Goal: Information Seeking & Learning: Check status

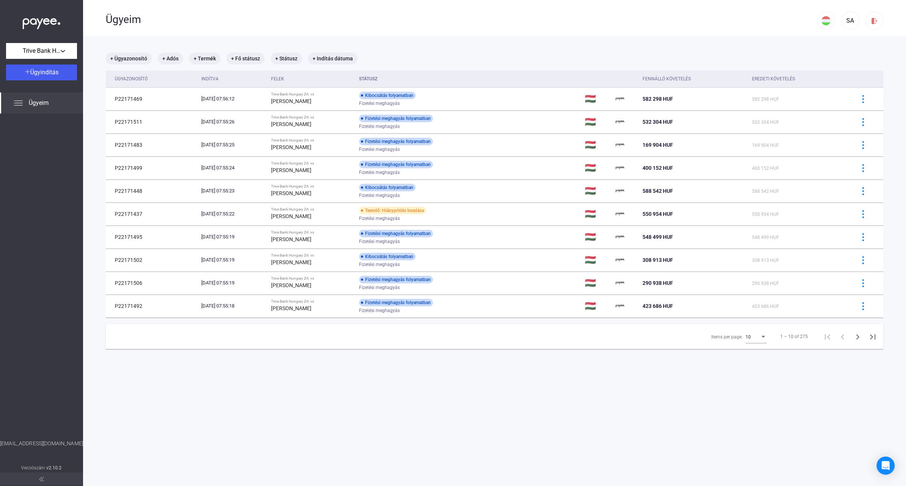
click at [754, 344] on div "10" at bounding box center [756, 335] width 21 height 17
click at [744, 354] on span "25" at bounding box center [749, 351] width 21 height 9
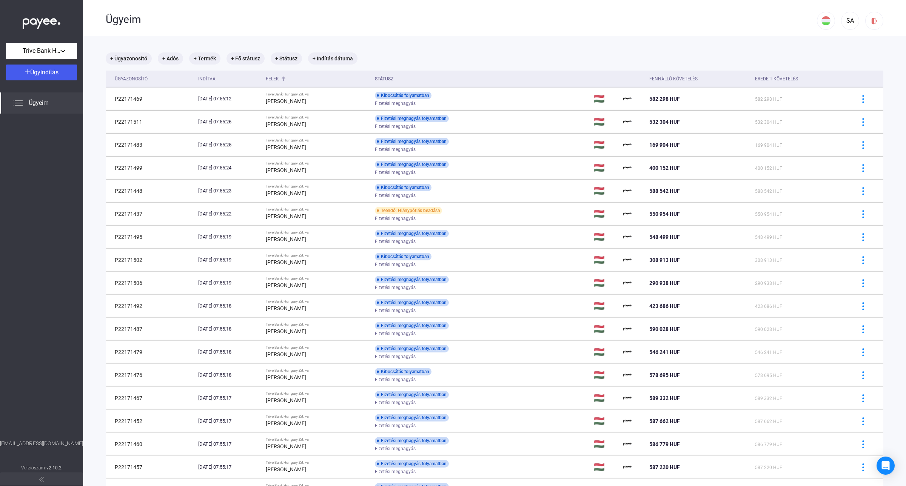
click at [279, 83] on div "Felek" at bounding box center [272, 78] width 13 height 9
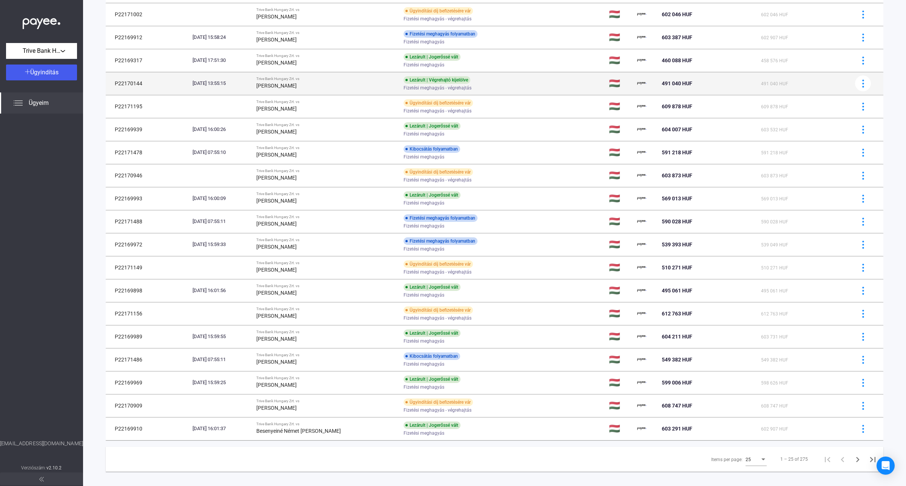
scroll to position [233, 0]
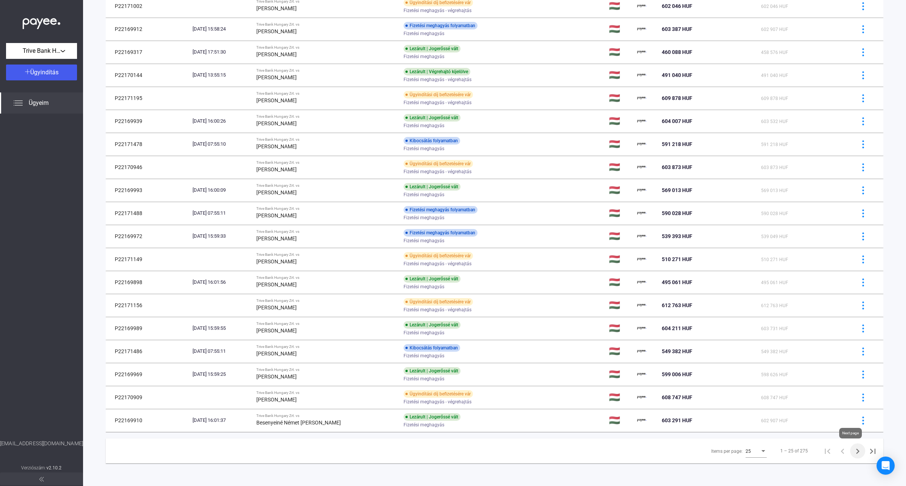
click at [852, 451] on icon "Next page" at bounding box center [857, 451] width 11 height 11
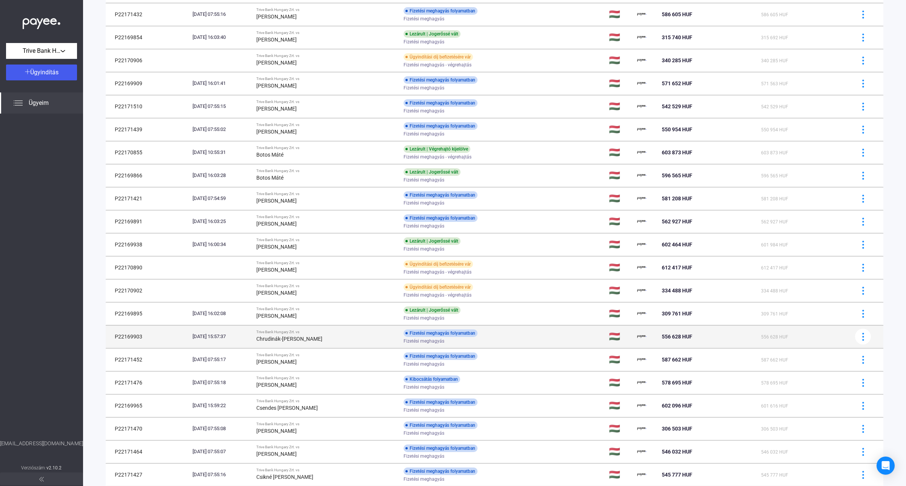
scroll to position [225, 0]
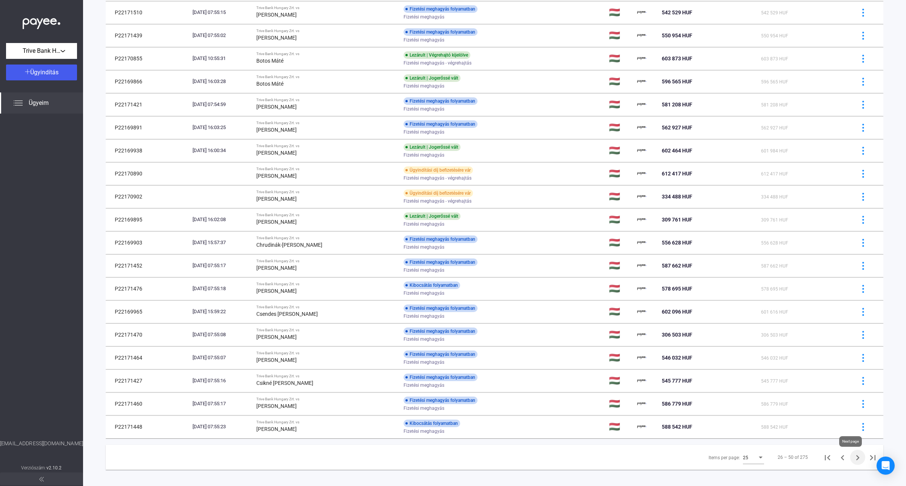
click at [853, 458] on icon "Next page" at bounding box center [857, 458] width 11 height 11
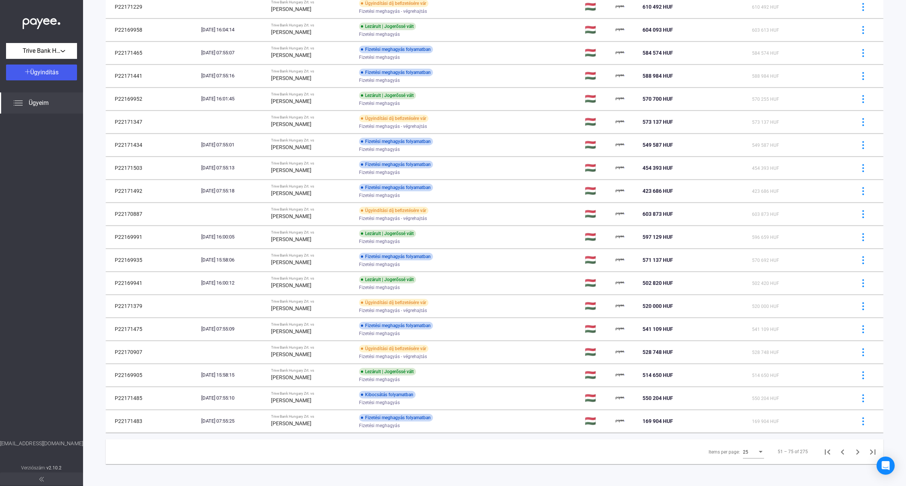
scroll to position [233, 0]
click at [852, 453] on icon "Next page" at bounding box center [857, 451] width 11 height 11
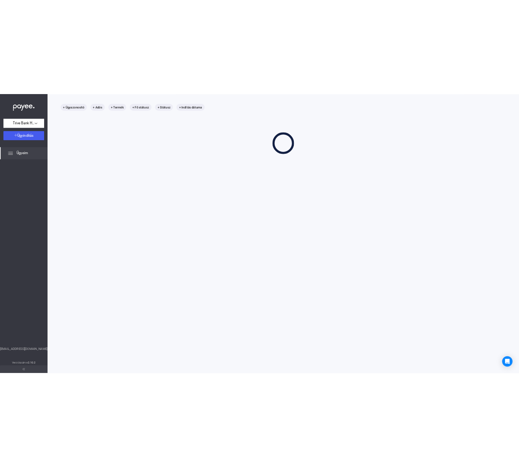
scroll to position [36, 0]
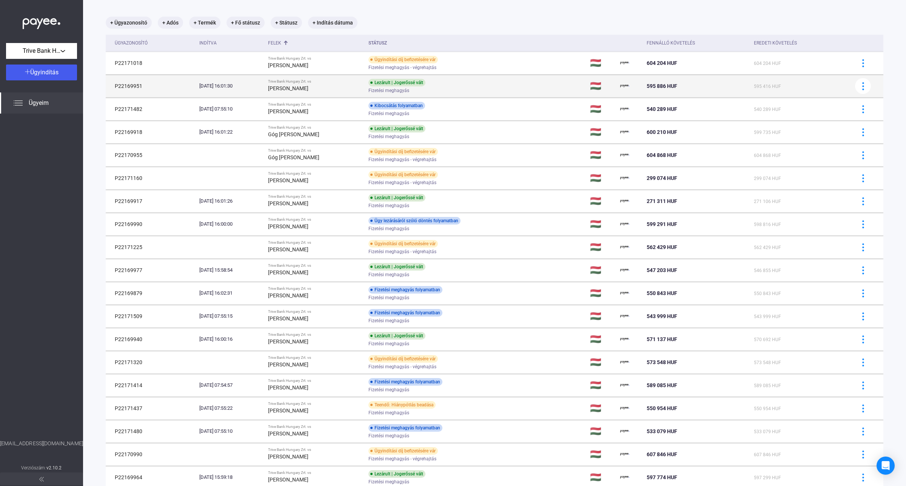
drag, startPoint x: 7, startPoint y: 170, endPoint x: 336, endPoint y: 77, distance: 342.1
click at [7, 170] on div at bounding box center [41, 277] width 83 height 326
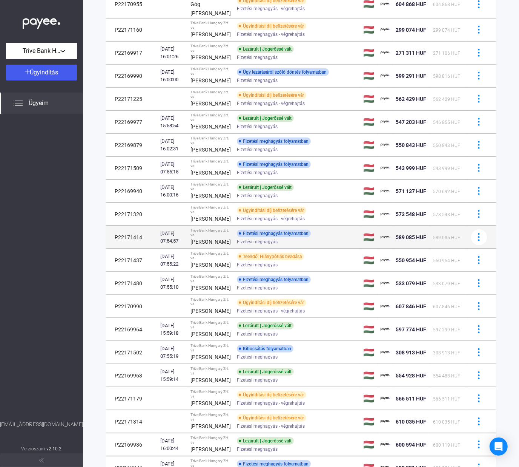
scroll to position [225, 0]
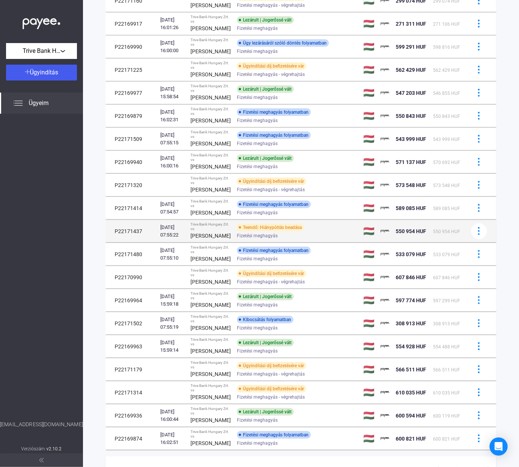
click at [217, 240] on div "[PERSON_NAME]" at bounding box center [211, 235] width 40 height 9
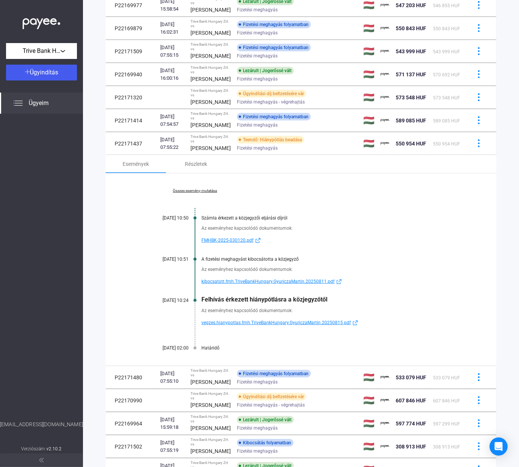
scroll to position [319, 0]
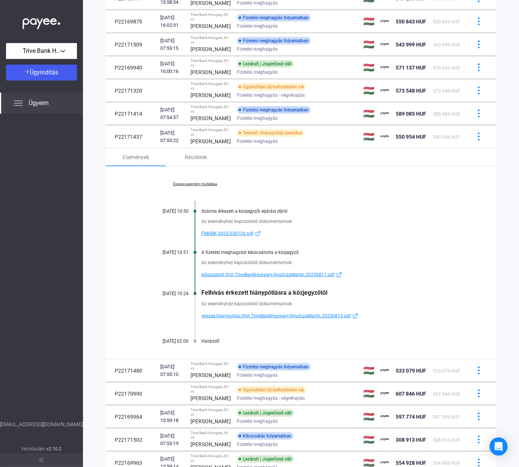
click at [193, 186] on link "Összes esemény mutatása" at bounding box center [194, 184] width 103 height 5
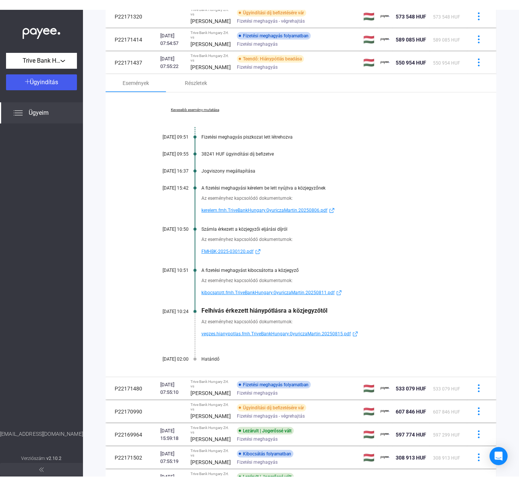
scroll to position [413, 0]
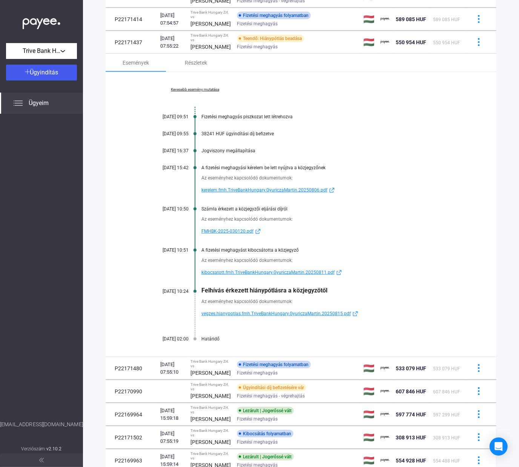
click at [273, 318] on span "vegzes.hianypotlas.fmh.TriveBankHungary.GyuriczaMartin.20250815.pdf" at bounding box center [277, 313] width 150 height 9
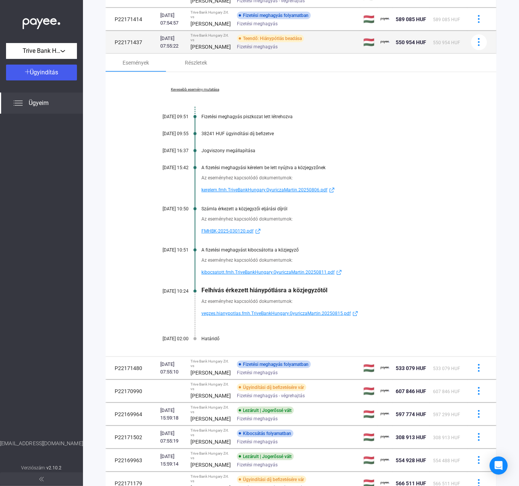
click at [234, 54] on td "Teendő: Hiánypótlás beadása Fizetési meghagyás" at bounding box center [297, 42] width 126 height 23
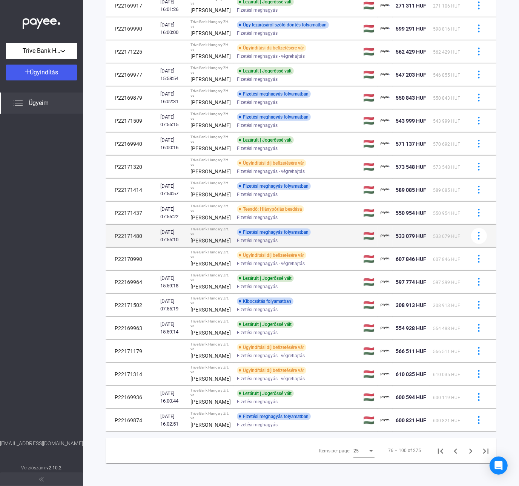
click at [248, 236] on span "Fizetési meghagyás" at bounding box center [257, 240] width 41 height 9
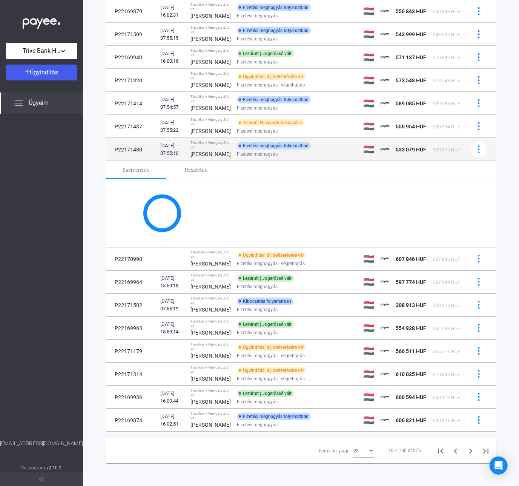
scroll to position [413, 0]
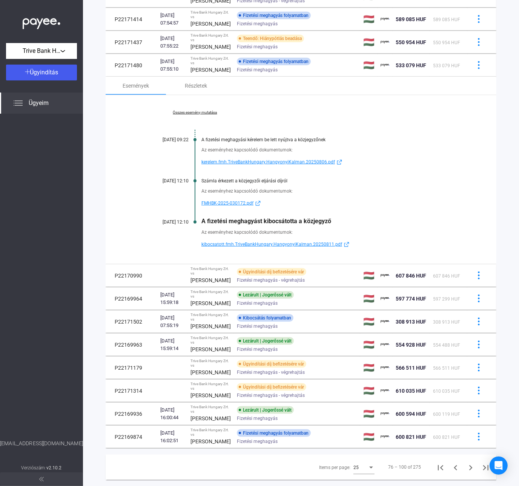
click at [203, 115] on link "Összes esemény mutatása" at bounding box center [194, 112] width 103 height 5
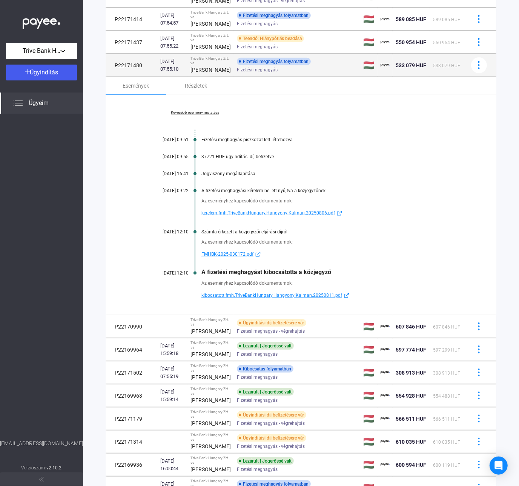
click at [234, 77] on td "Fizetési meghagyás folyamatban Fizetési meghagyás" at bounding box center [297, 65] width 126 height 23
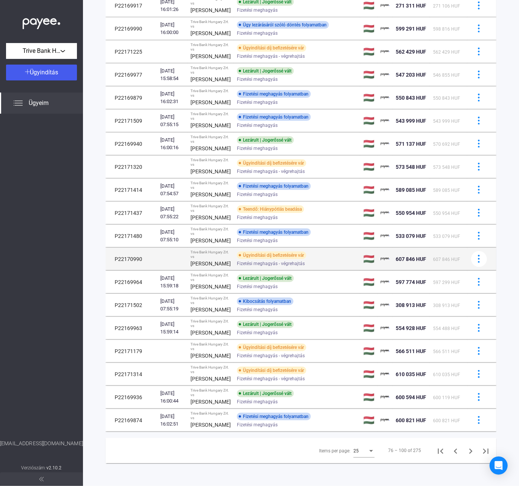
click at [217, 259] on div "[PERSON_NAME]" at bounding box center [211, 263] width 40 height 9
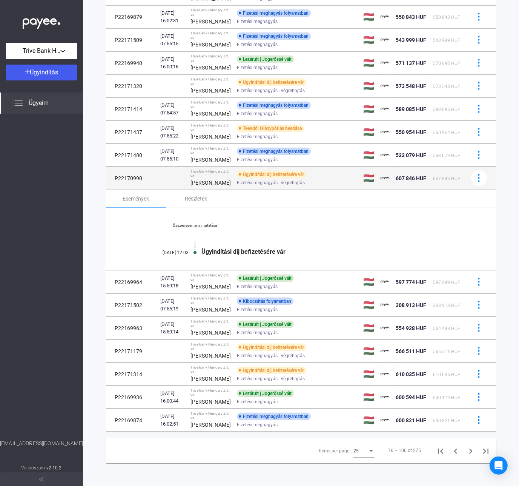
drag, startPoint x: 143, startPoint y: 161, endPoint x: 110, endPoint y: 161, distance: 33.6
click at [110, 167] on td "P22170990" at bounding box center [132, 178] width 52 height 23
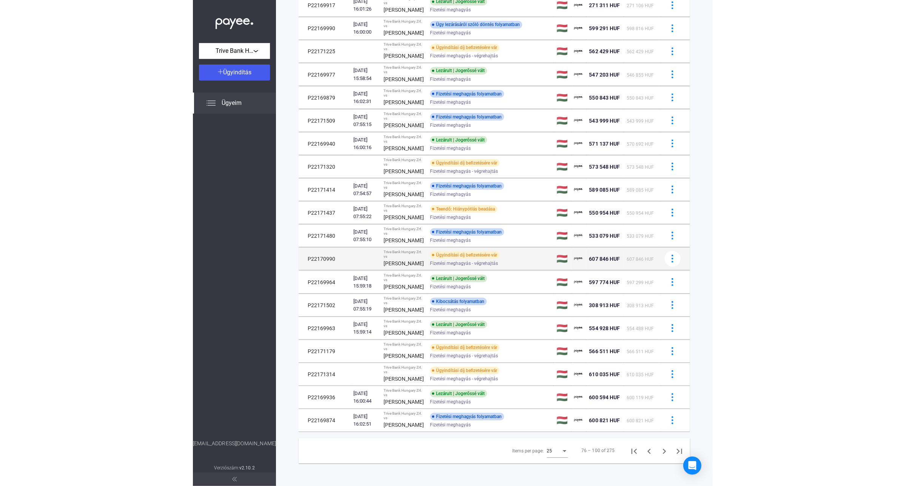
scroll to position [340, 0]
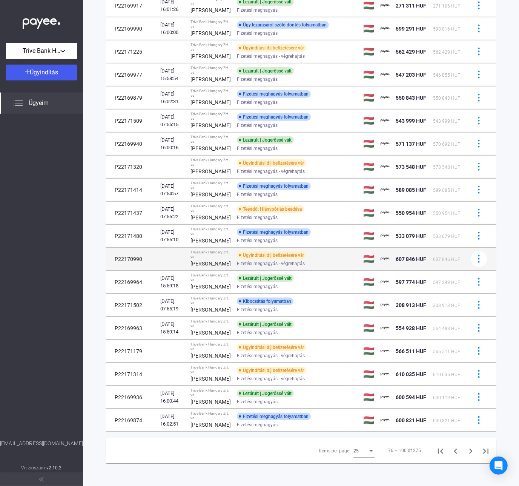
copy td "P22170990"
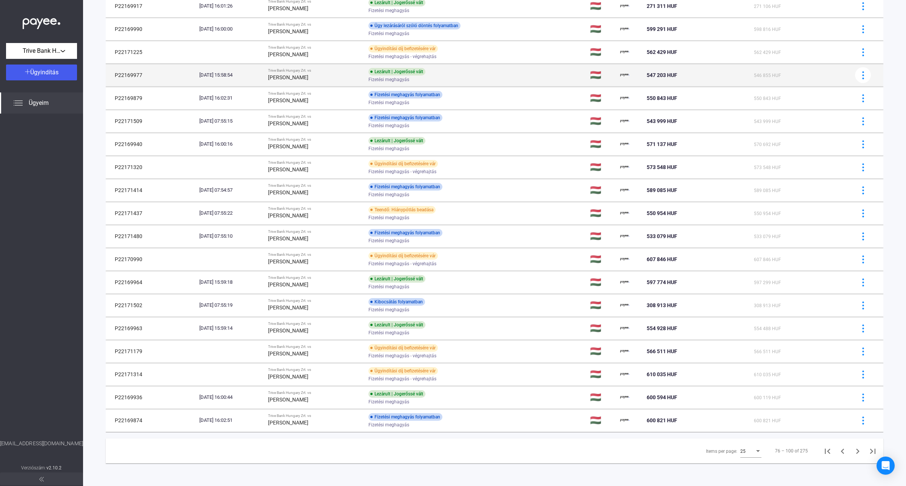
scroll to position [233, 0]
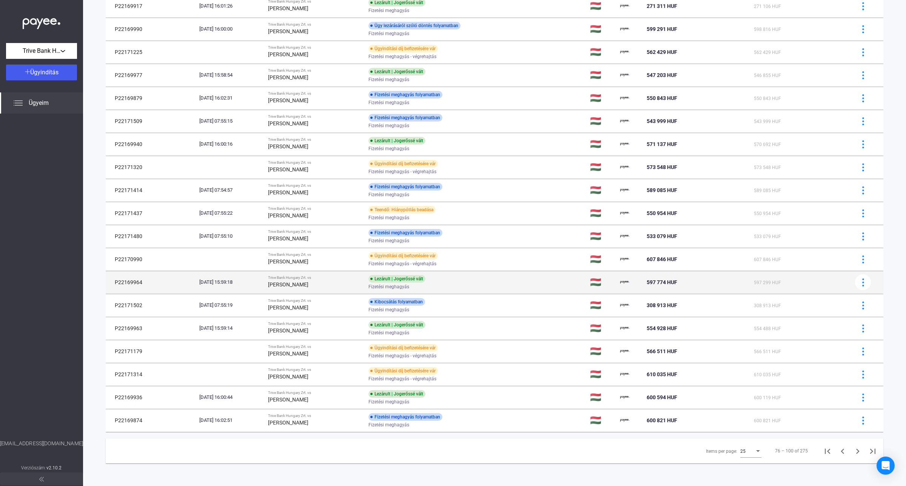
click at [310, 280] on div "[PERSON_NAME]" at bounding box center [315, 284] width 94 height 9
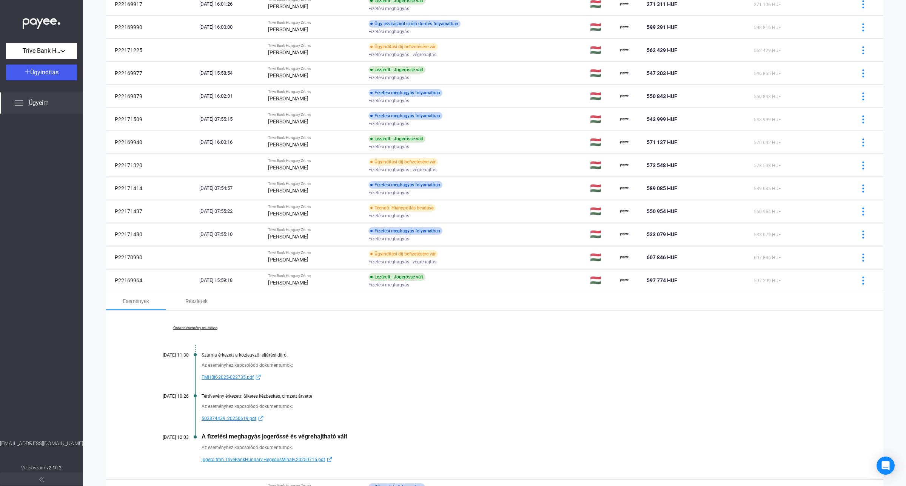
click at [195, 329] on link "Összes esemény mutatása" at bounding box center [194, 328] width 103 height 5
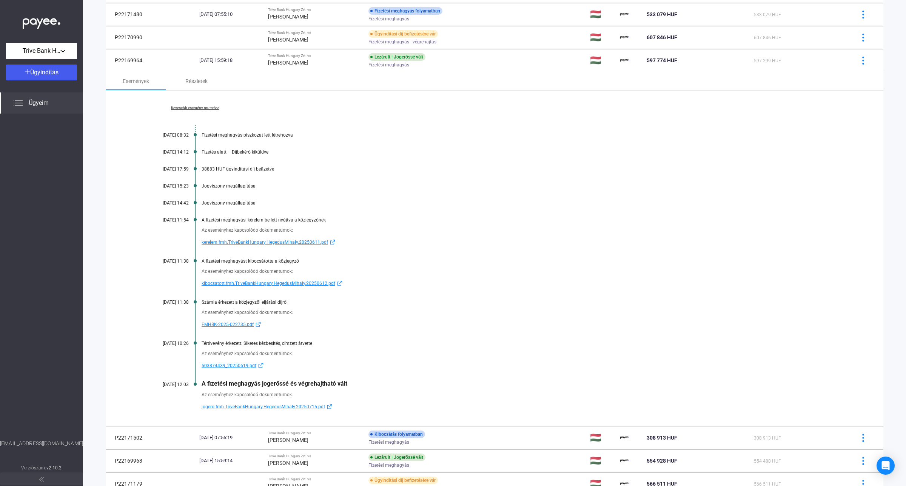
scroll to position [469, 0]
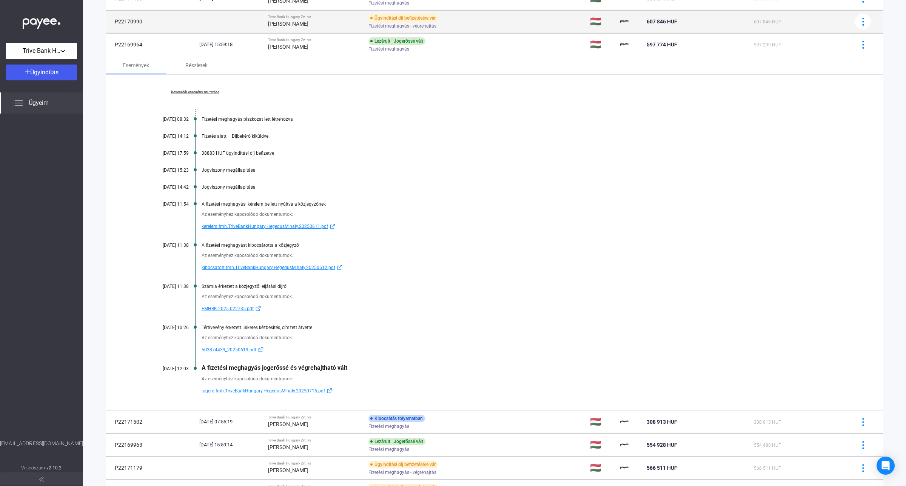
click at [335, 25] on div "[PERSON_NAME]" at bounding box center [315, 23] width 94 height 9
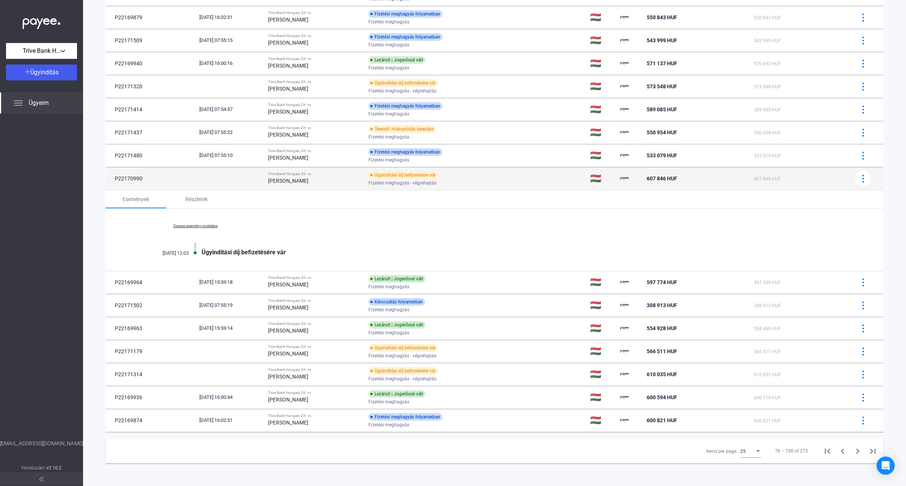
scroll to position [314, 0]
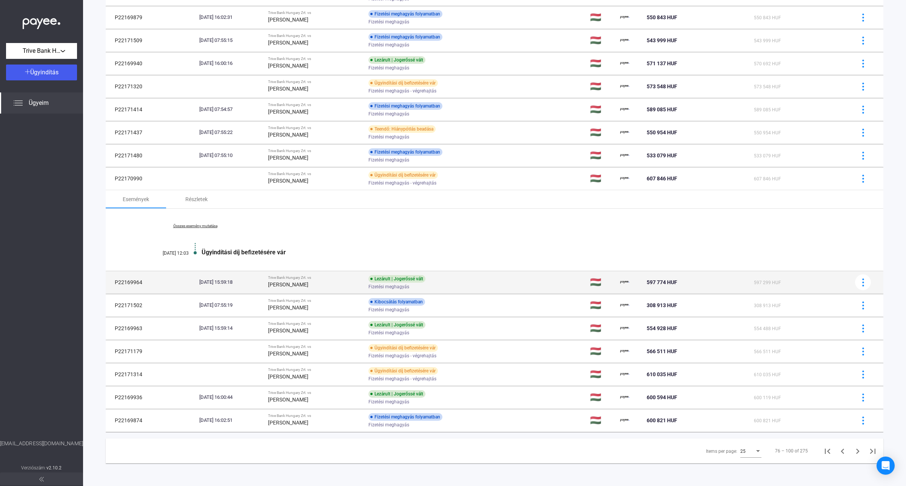
click at [317, 287] on div "[PERSON_NAME]" at bounding box center [315, 284] width 94 height 9
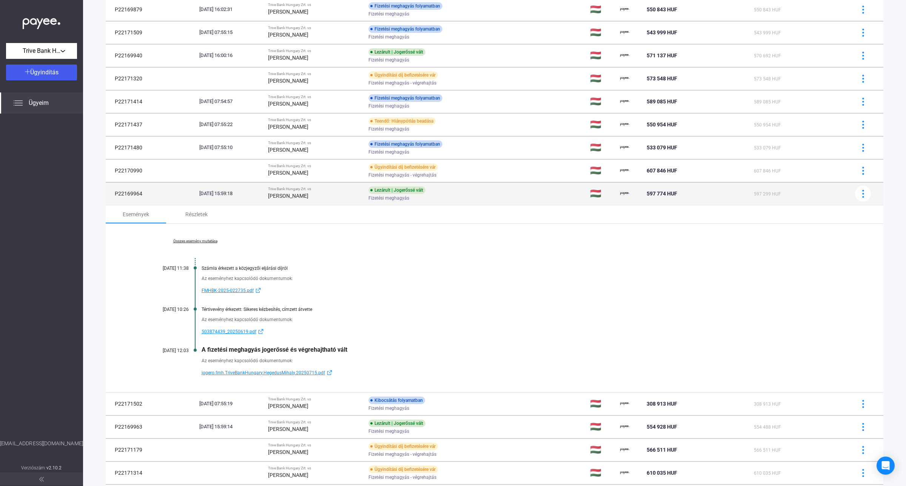
scroll to position [420, 0]
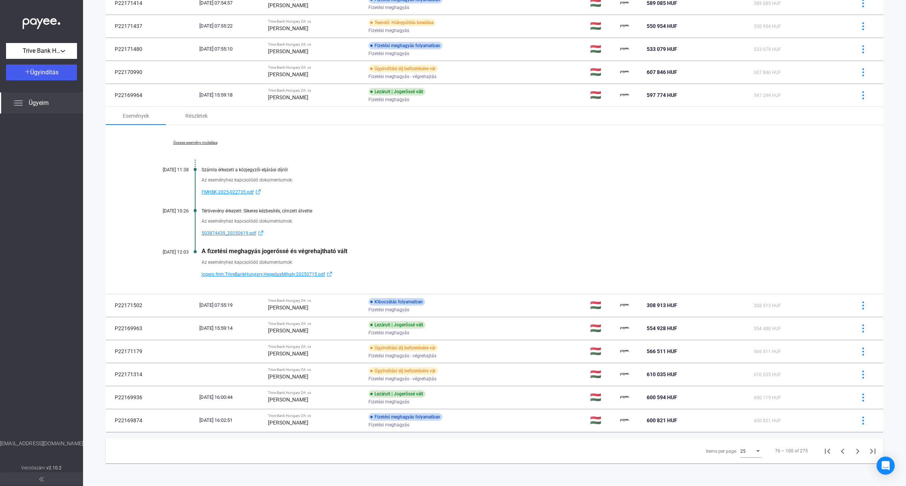
click at [210, 140] on link "Összes esemény mutatása" at bounding box center [194, 142] width 103 height 5
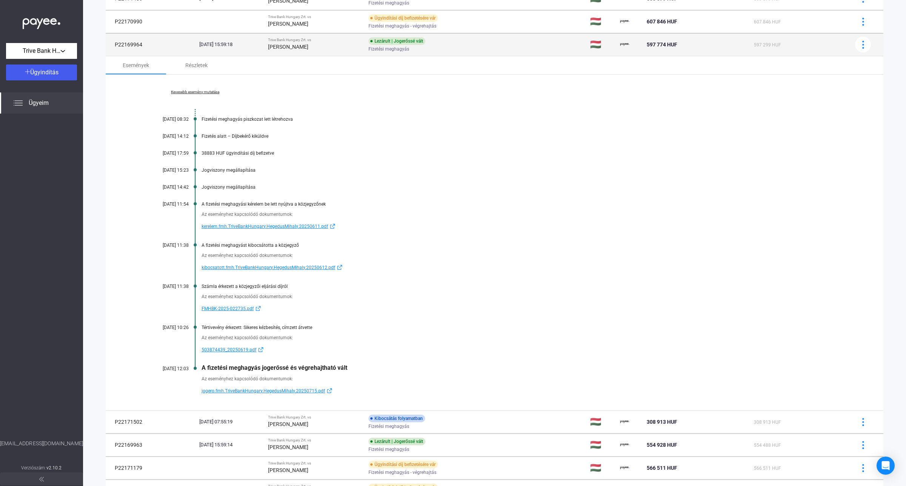
click at [285, 54] on td "Trive Bank Hungary Zrt. vs [PERSON_NAME]" at bounding box center [315, 44] width 100 height 23
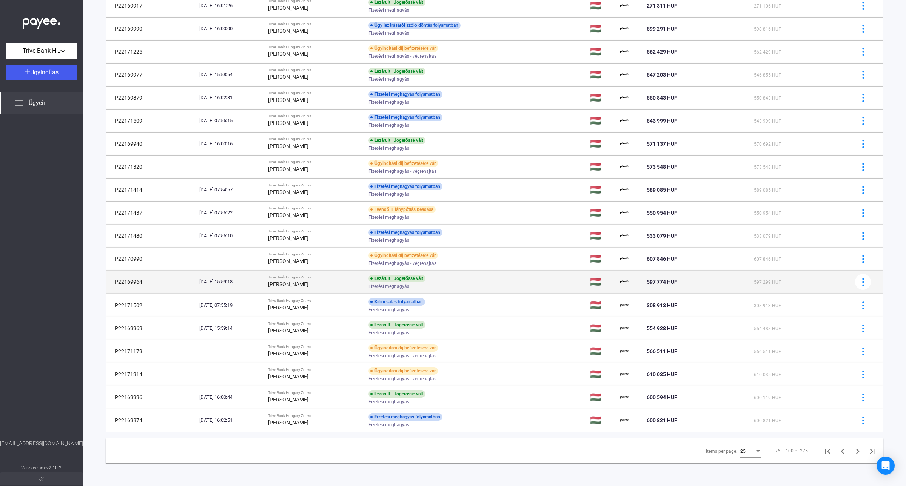
scroll to position [233, 0]
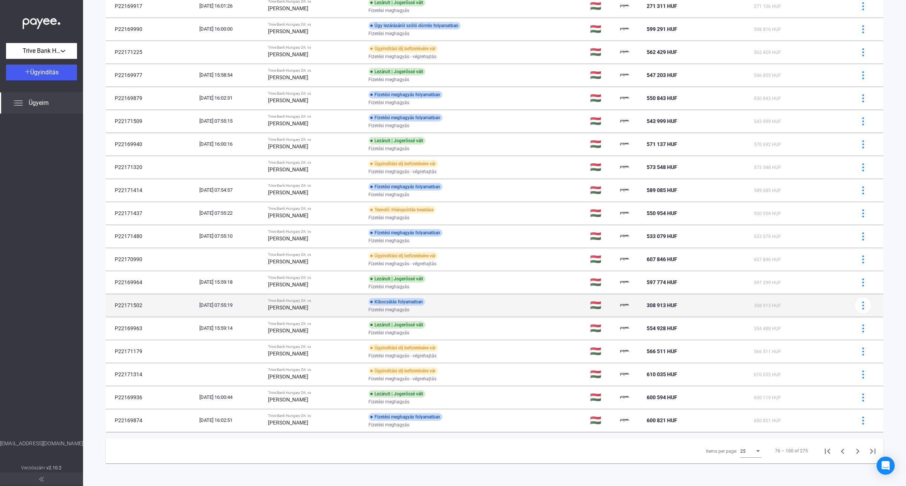
click at [319, 303] on div "[PERSON_NAME]" at bounding box center [315, 307] width 94 height 9
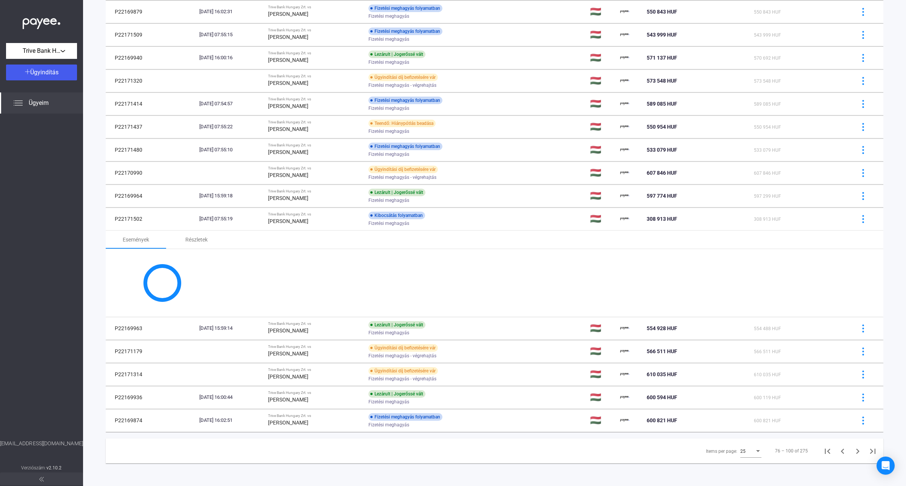
scroll to position [396, 0]
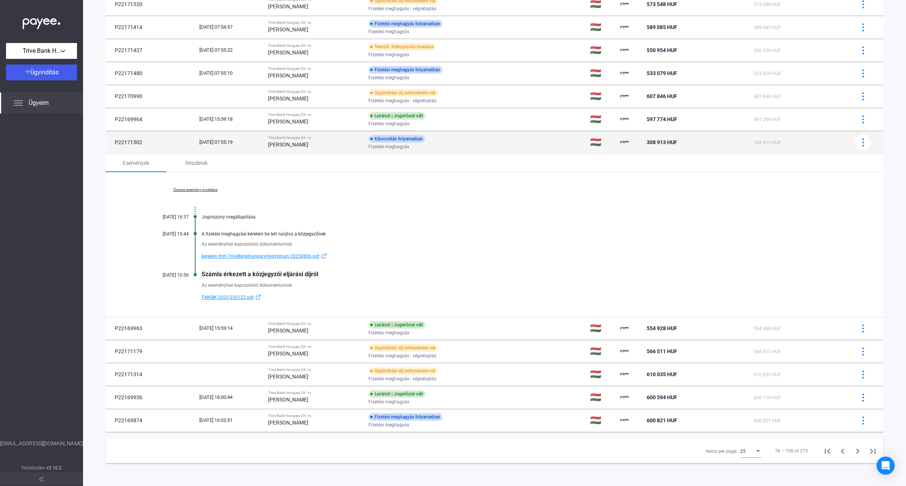
click at [299, 150] on td "Trive Bank Hungary Zrt. vs [PERSON_NAME]" at bounding box center [315, 142] width 100 height 23
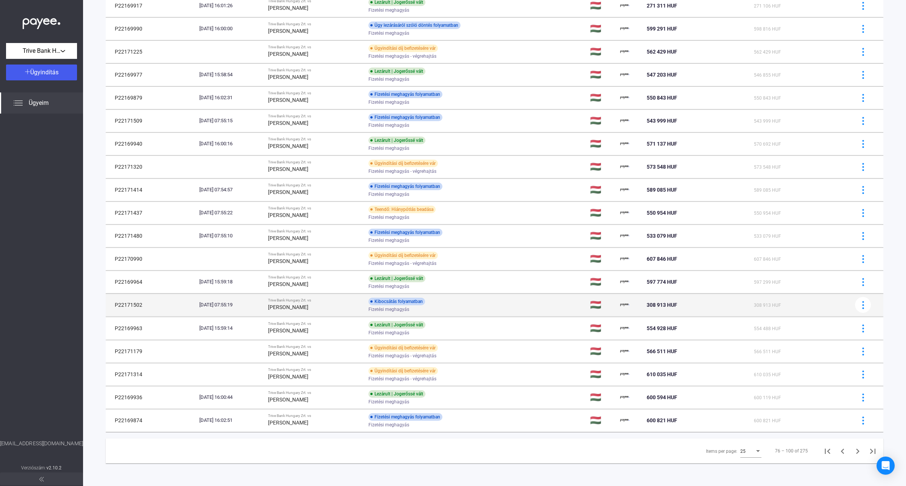
scroll to position [233, 0]
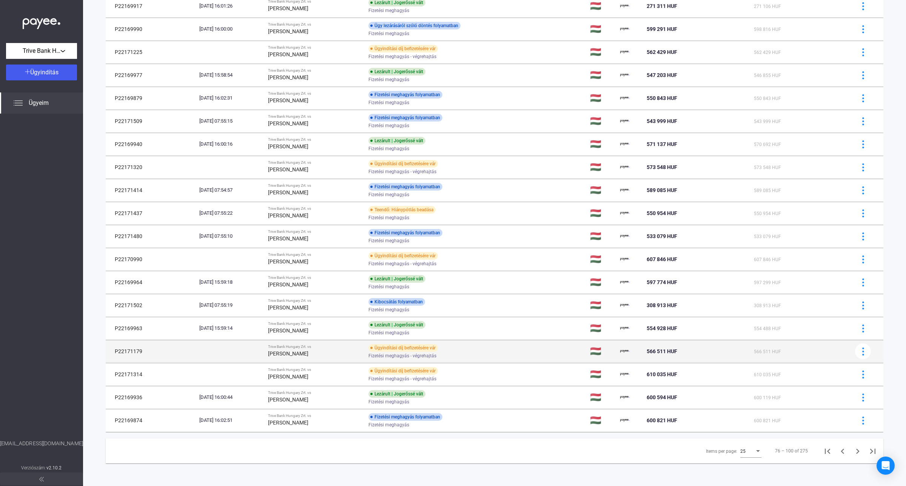
drag, startPoint x: 144, startPoint y: 355, endPoint x: 113, endPoint y: 352, distance: 31.5
click at [113, 352] on td "P22171179" at bounding box center [151, 351] width 91 height 23
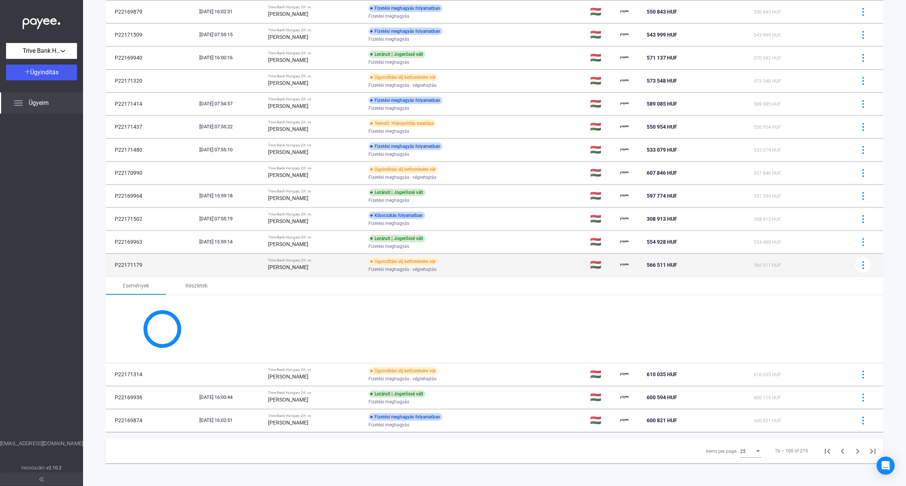
scroll to position [314, 0]
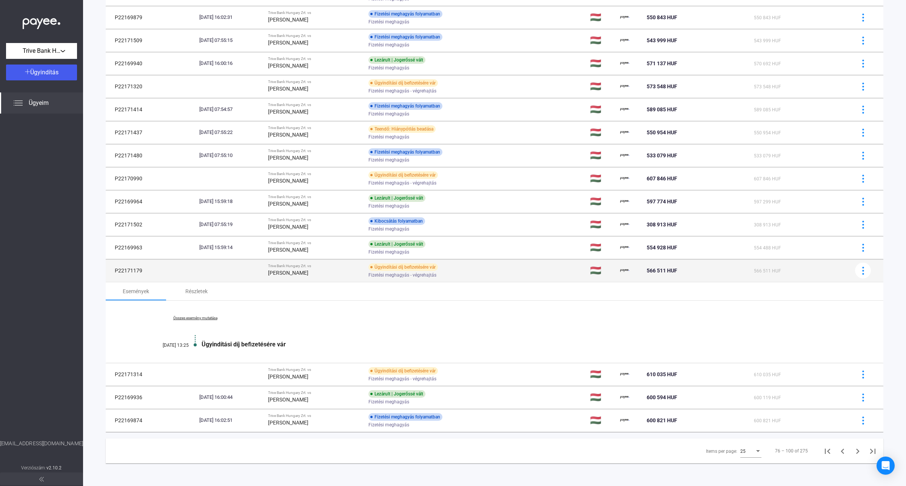
copy td "P22171179"
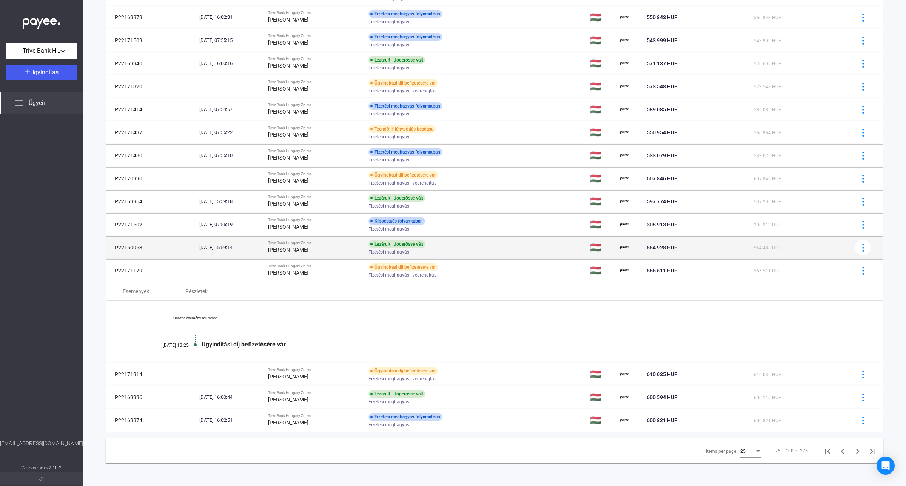
click at [297, 251] on strong "[PERSON_NAME]" at bounding box center [288, 250] width 40 height 6
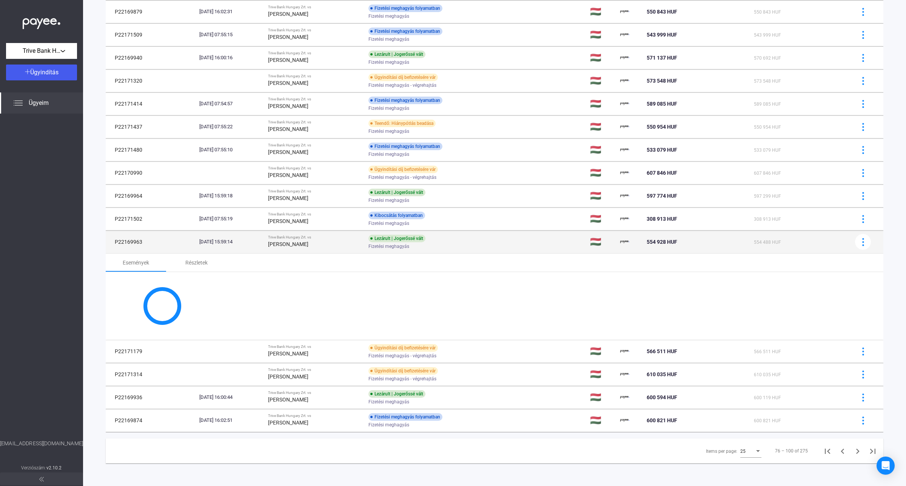
scroll to position [396, 0]
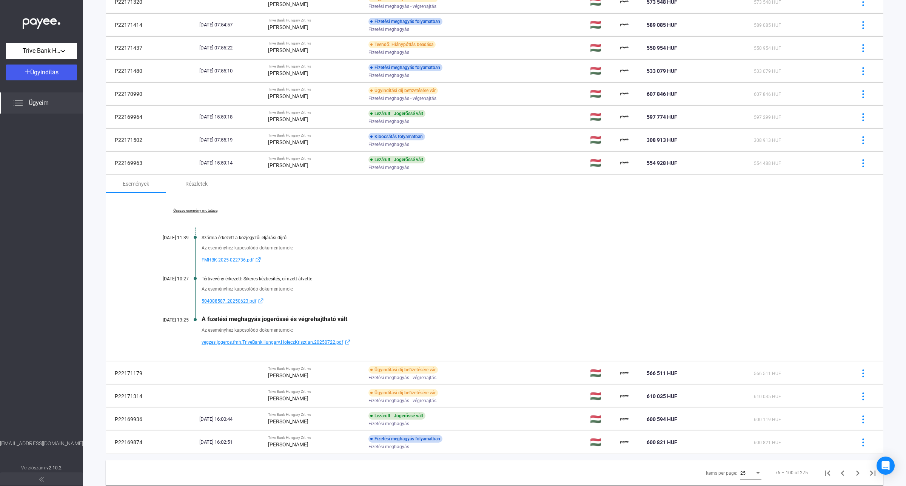
click at [206, 212] on link "Összes esemény mutatása" at bounding box center [194, 210] width 103 height 5
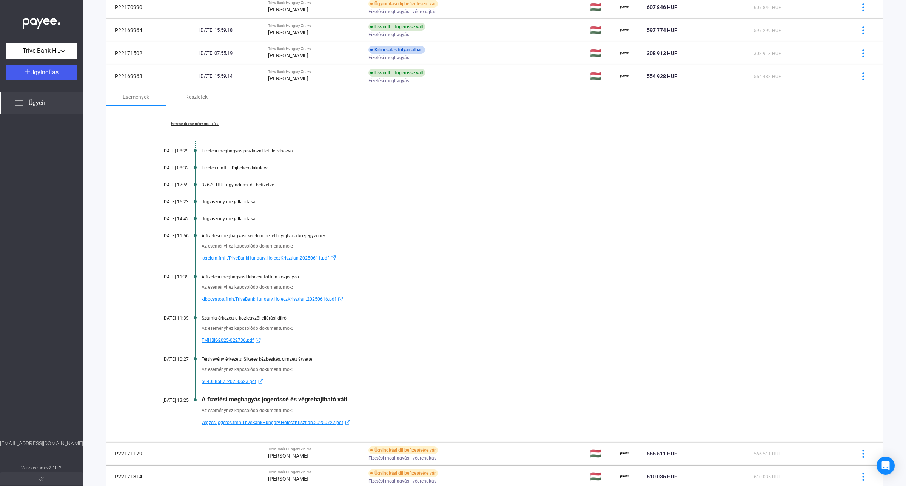
scroll to position [538, 0]
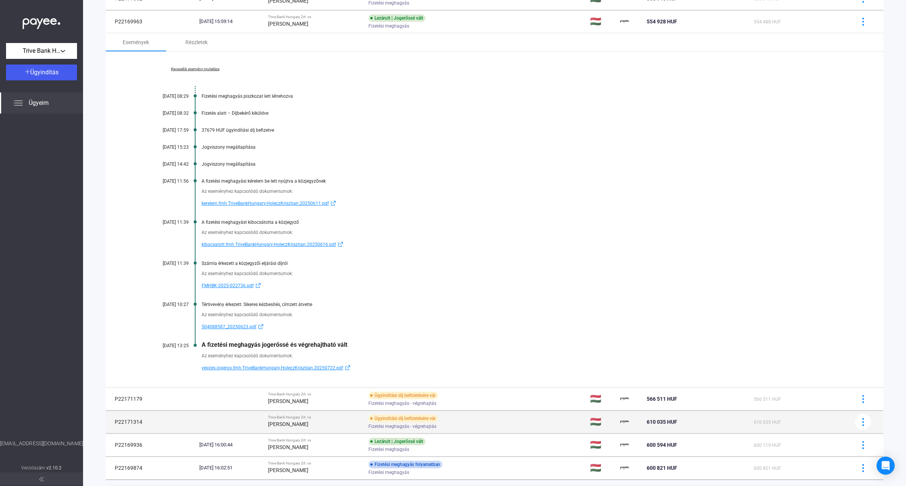
click at [315, 424] on div "[PERSON_NAME]" at bounding box center [315, 424] width 94 height 9
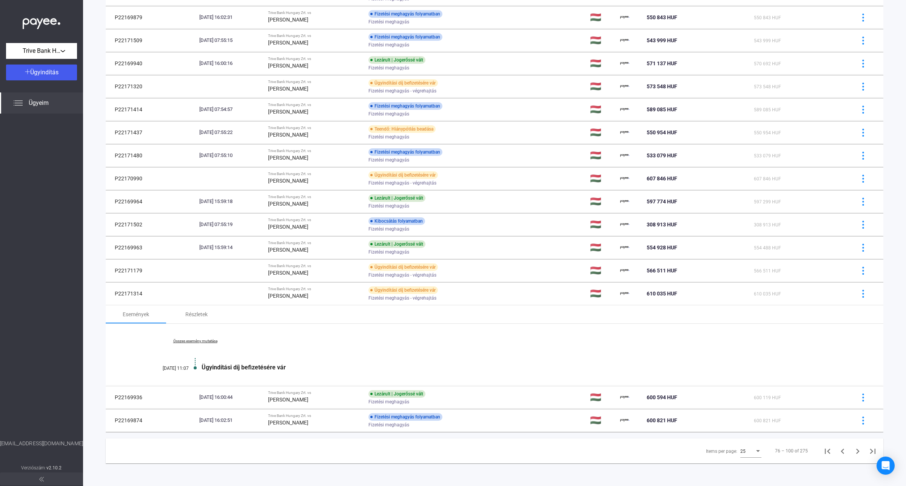
scroll to position [314, 0]
drag, startPoint x: 149, startPoint y: 294, endPoint x: 112, endPoint y: 294, distance: 37.4
click at [112, 294] on td "P22171314" at bounding box center [151, 293] width 91 height 23
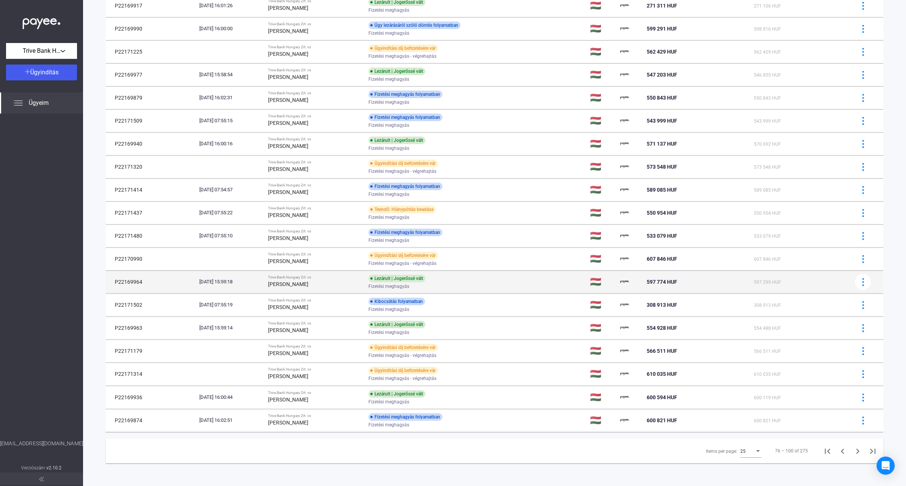
scroll to position [233, 0]
copy td "P22171314"
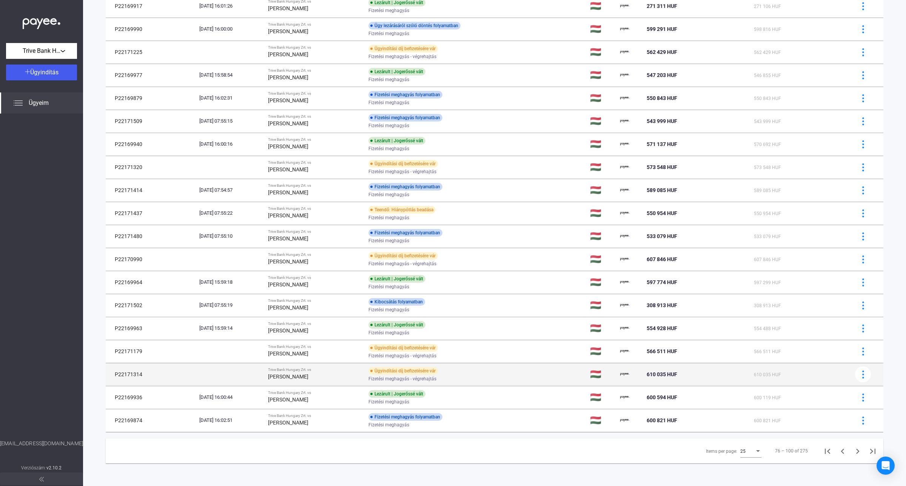
click at [308, 377] on strong "[PERSON_NAME]" at bounding box center [288, 377] width 40 height 6
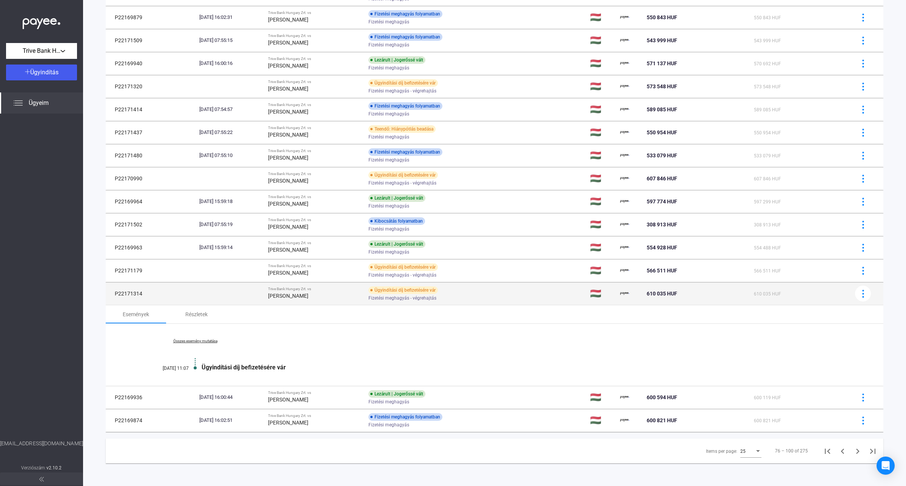
scroll to position [314, 0]
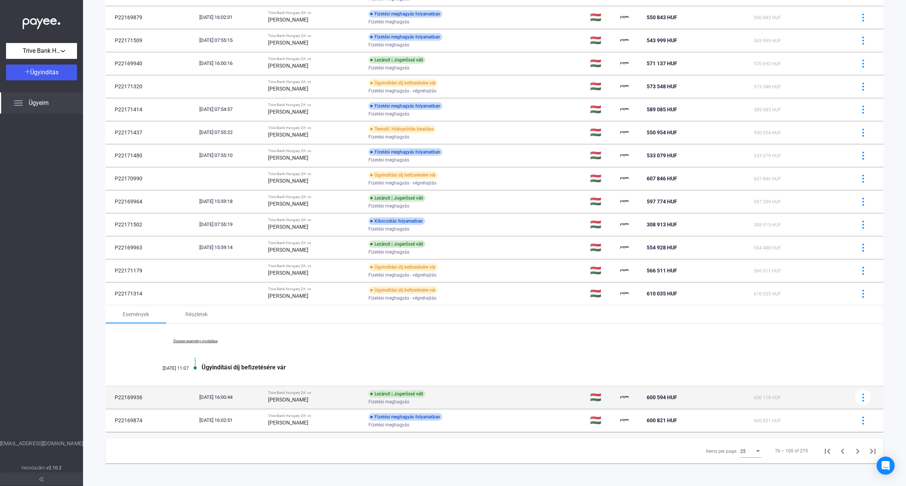
click at [302, 399] on strong "[PERSON_NAME]" at bounding box center [288, 400] width 40 height 6
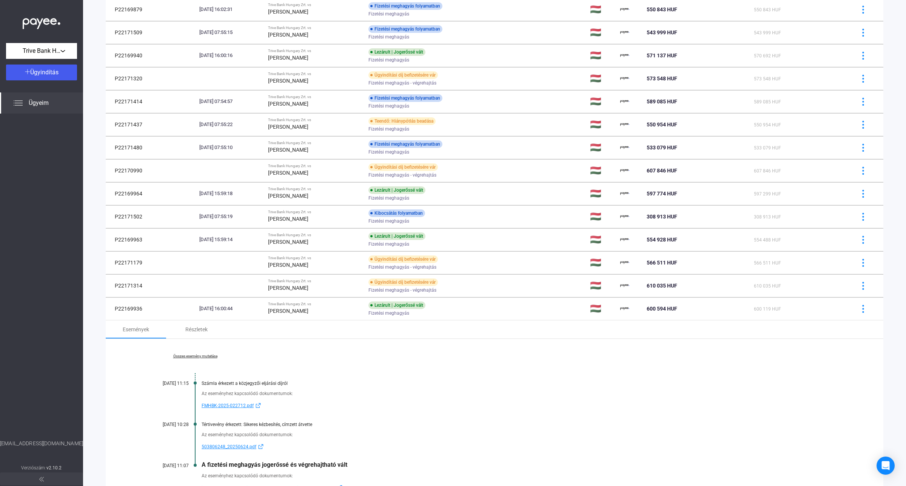
scroll to position [420, 0]
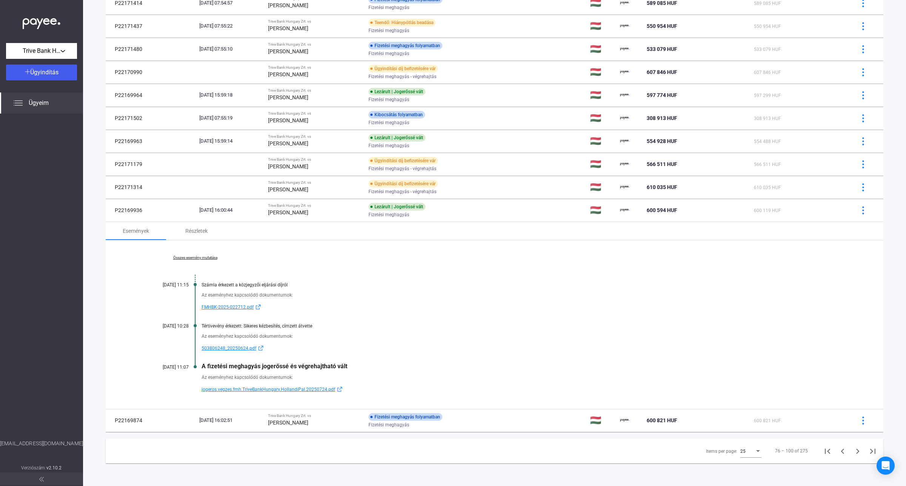
click at [194, 257] on link "Összes esemény mutatása" at bounding box center [194, 258] width 103 height 5
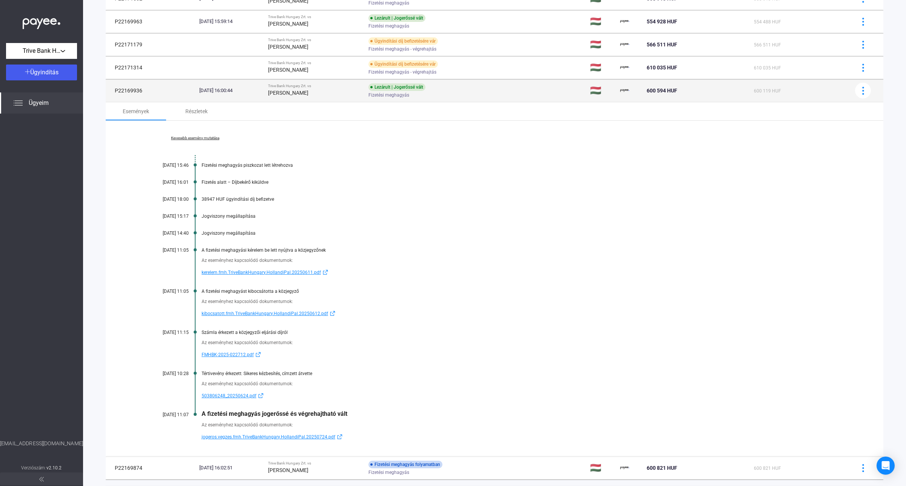
click at [296, 95] on strong "[PERSON_NAME]" at bounding box center [288, 93] width 40 height 6
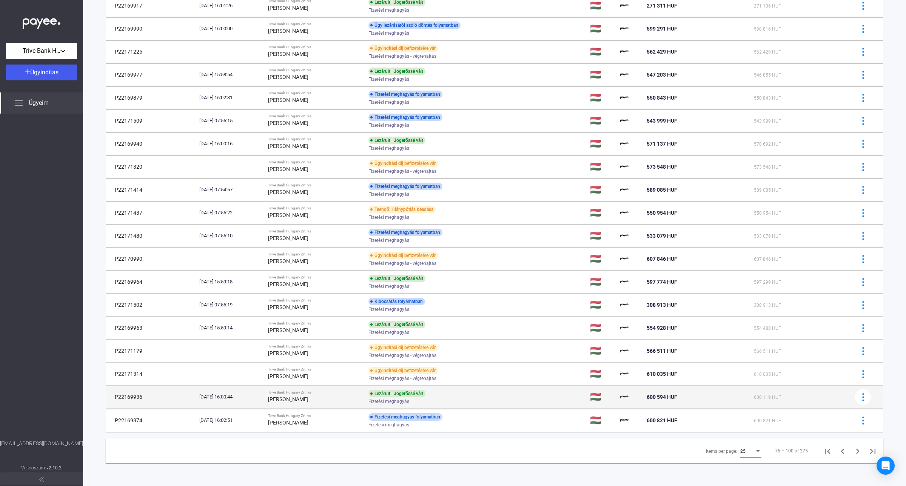
scroll to position [233, 0]
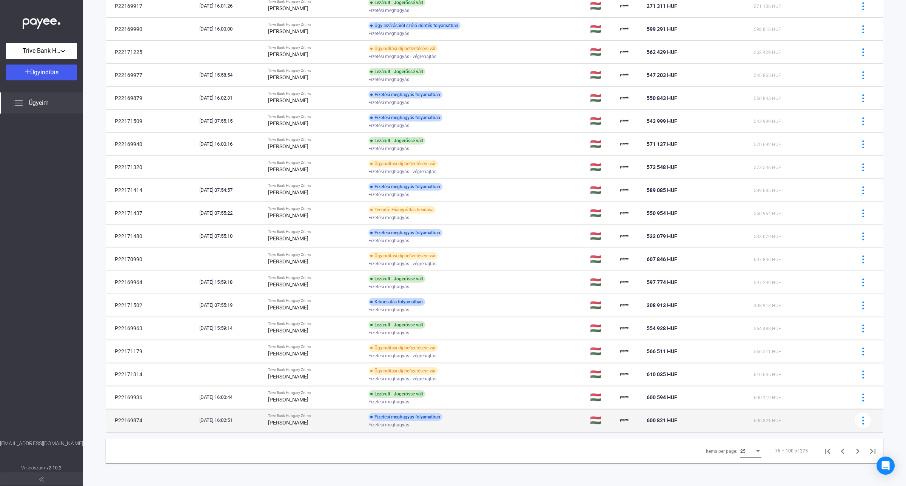
click at [304, 419] on div "[PERSON_NAME]" at bounding box center [315, 422] width 94 height 9
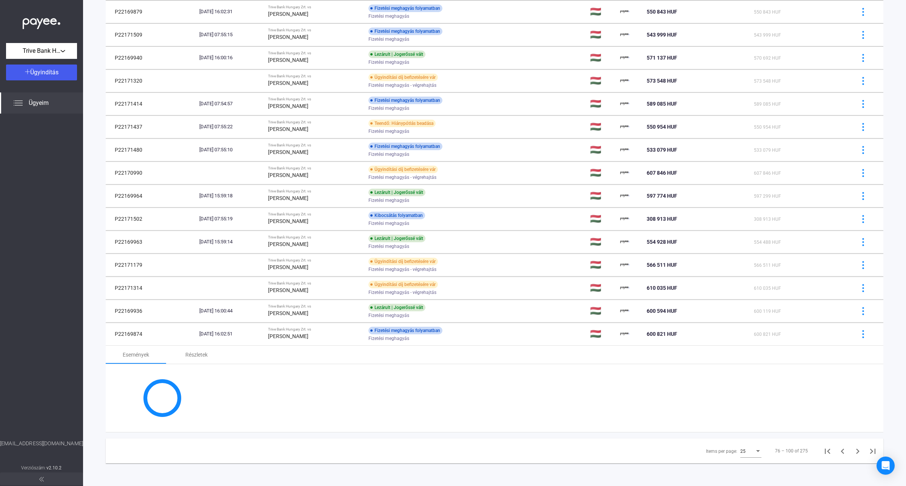
scroll to position [439, 0]
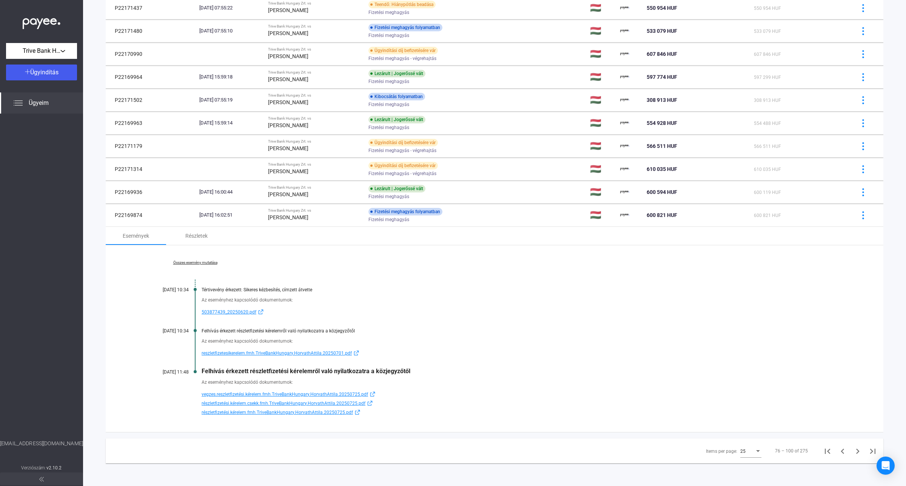
click at [282, 397] on span "vegzes.reszletfizetési.kérelem.fmh.TriveBankHungary.HorvathAttila.20250725.pdf" at bounding box center [285, 394] width 166 height 9
click at [248, 401] on span "részletfizetési.kérelem.csekk.fmh.TriveBankHungary.HorvathAttila.20250725.pdf" at bounding box center [284, 403] width 164 height 9
click at [207, 265] on link "Összes esemény mutatása" at bounding box center [194, 262] width 103 height 5
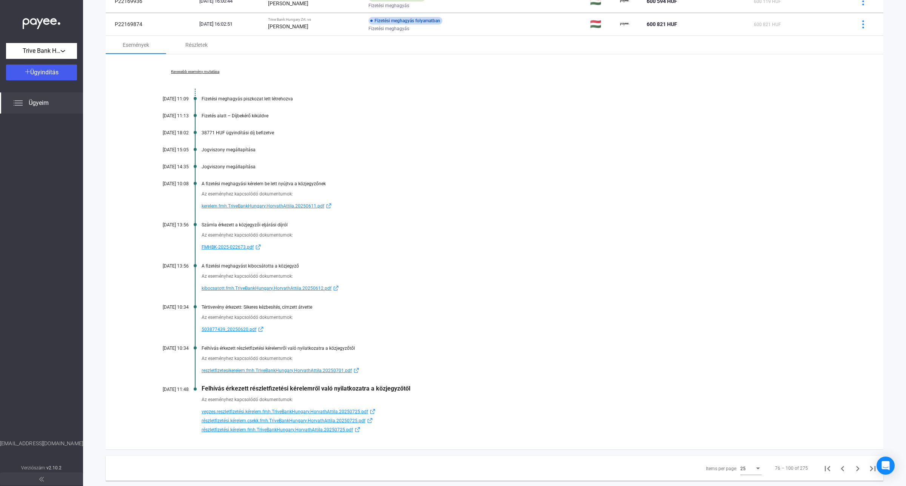
scroll to position [647, 0]
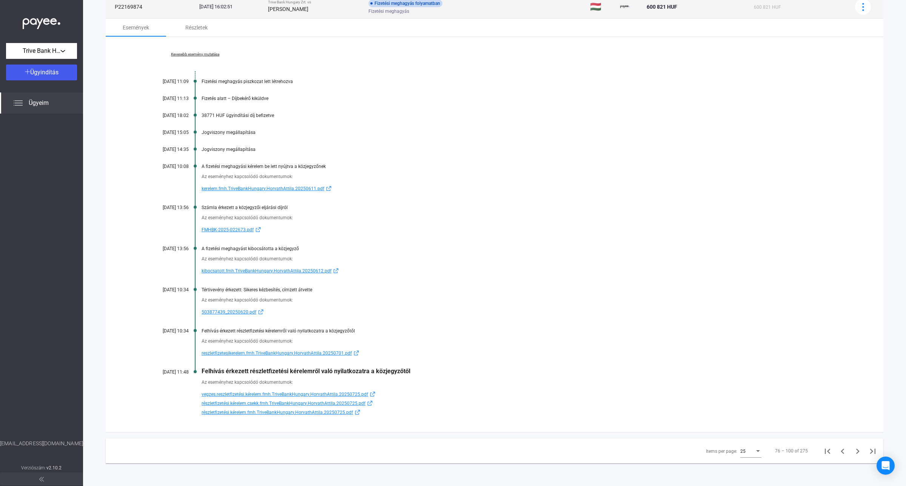
click at [301, 14] on td "Trive Bank Hungary Zrt. vs [PERSON_NAME]" at bounding box center [315, 6] width 100 height 23
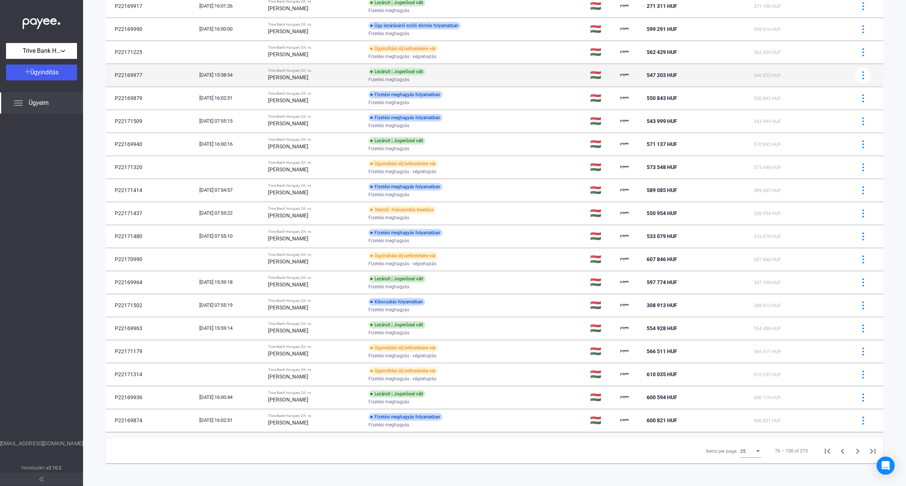
scroll to position [233, 0]
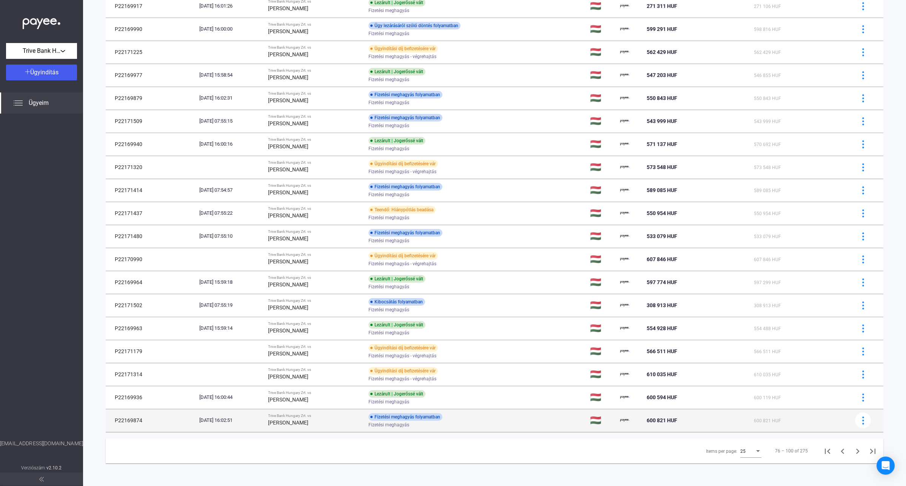
click at [324, 420] on div "[PERSON_NAME]" at bounding box center [315, 422] width 94 height 9
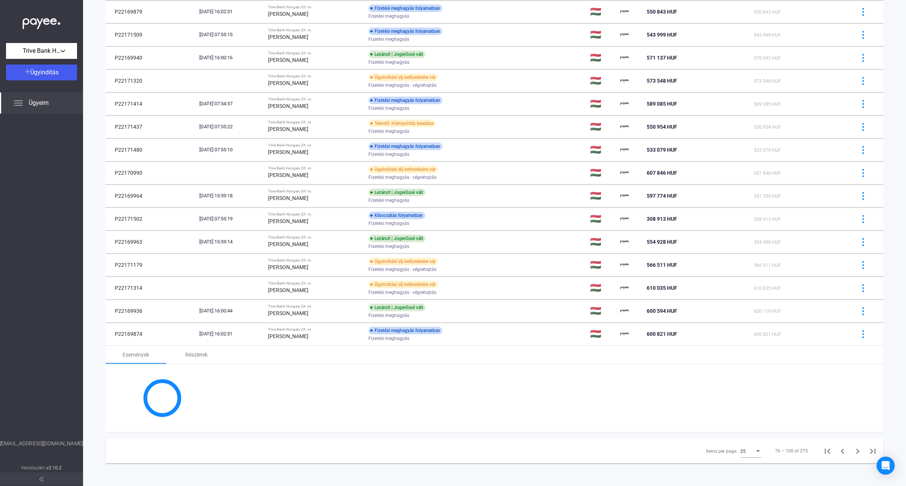
scroll to position [439, 0]
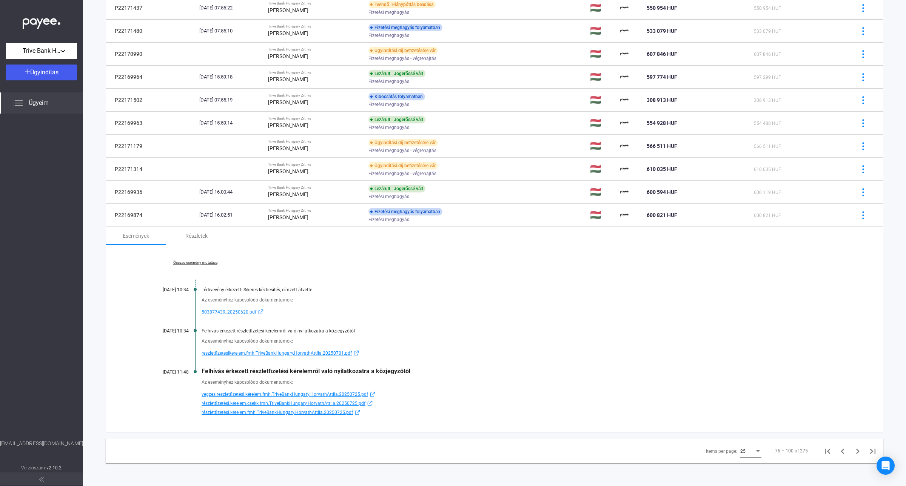
click at [209, 260] on link "Összes esemény mutatása" at bounding box center [194, 262] width 103 height 5
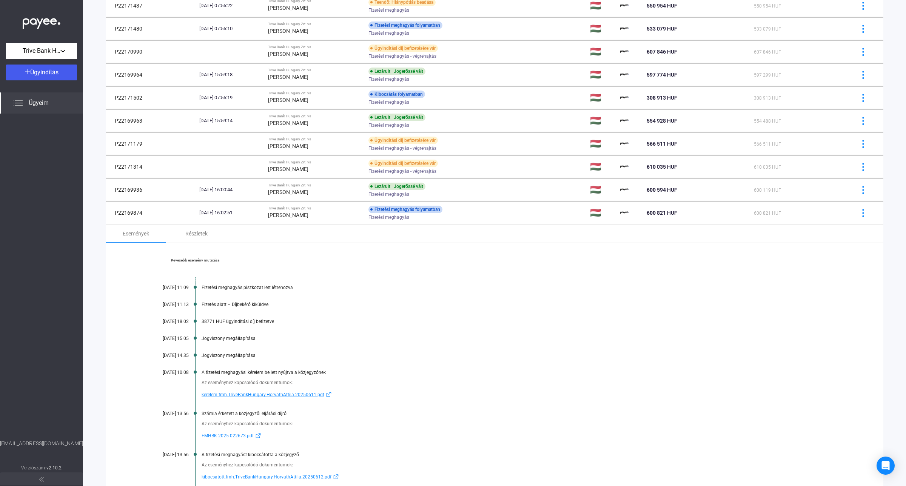
scroll to position [647, 0]
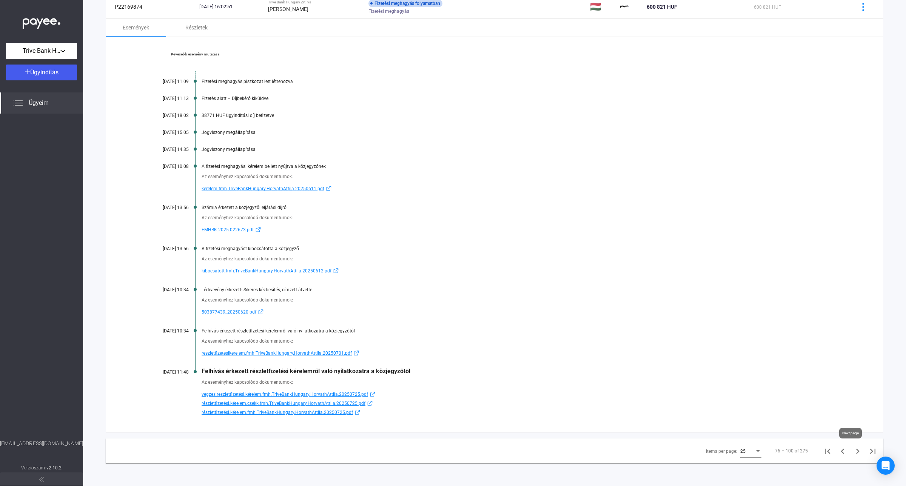
click at [856, 452] on icon "Next page" at bounding box center [857, 451] width 3 height 5
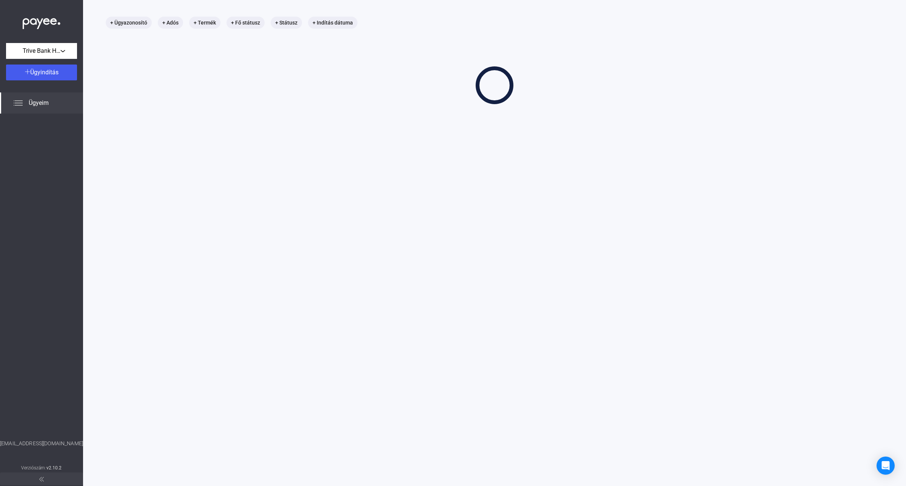
scroll to position [36, 0]
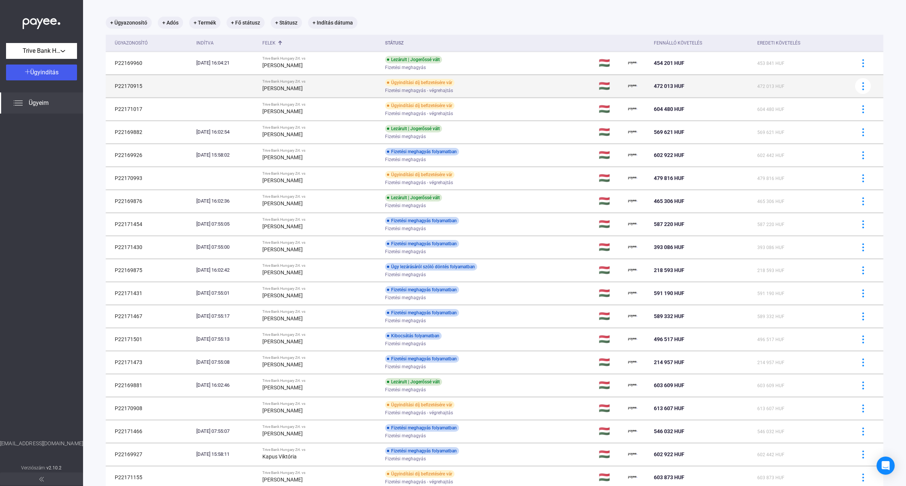
drag, startPoint x: 142, startPoint y: 85, endPoint x: 112, endPoint y: 86, distance: 30.2
click at [112, 86] on td "P22170915" at bounding box center [150, 86] width 88 height 23
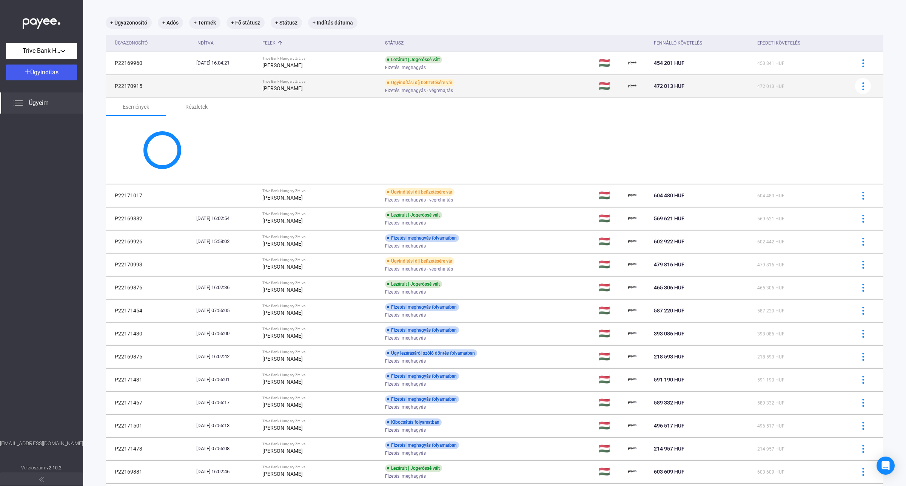
copy td "P22170915"
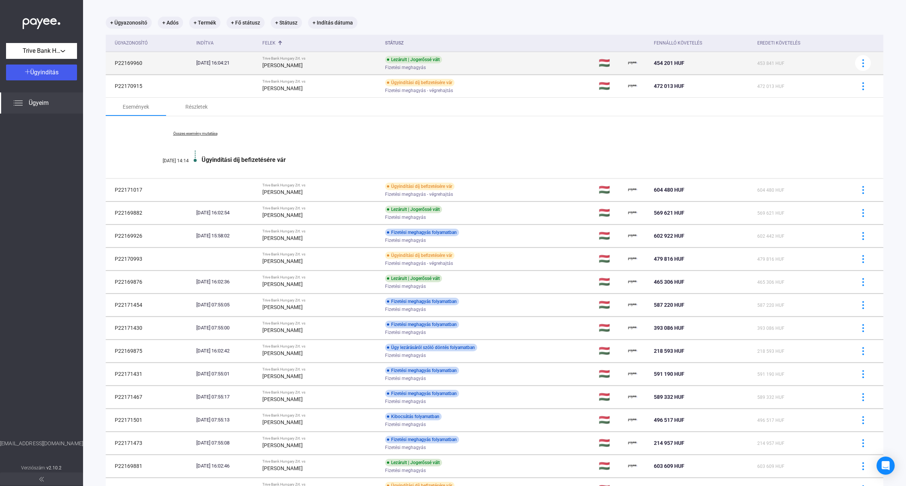
click at [303, 66] on strong "[PERSON_NAME]" at bounding box center [282, 65] width 40 height 6
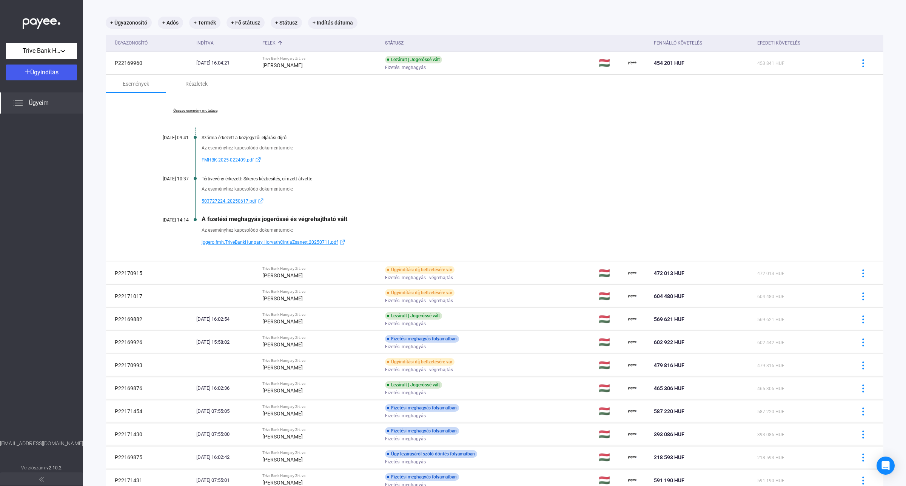
click at [207, 113] on link "Összes esemény mutatása" at bounding box center [194, 110] width 103 height 5
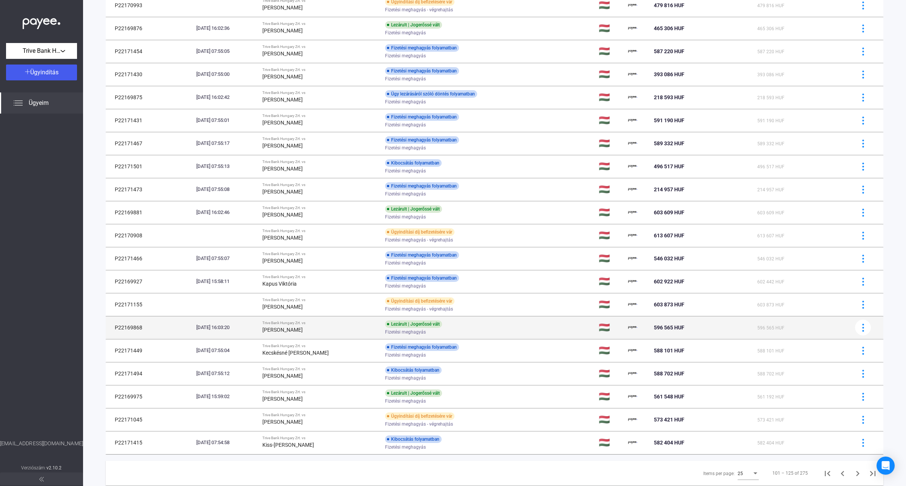
scroll to position [571, 0]
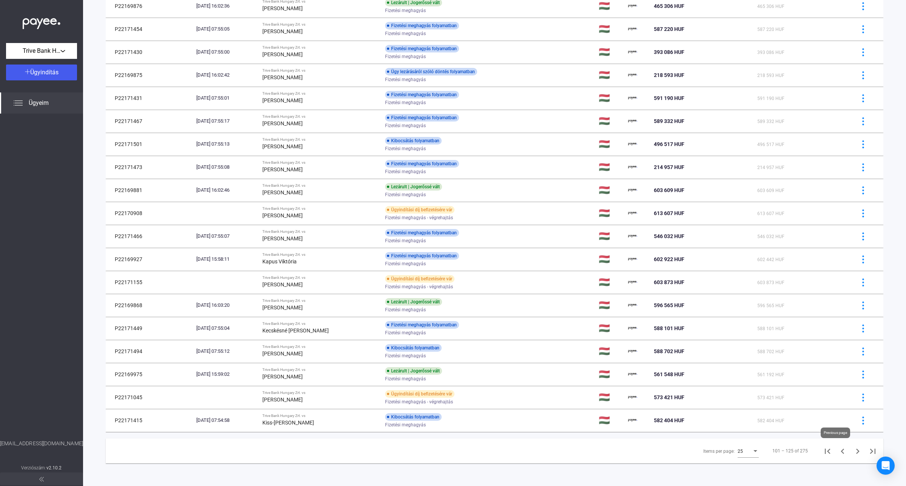
click at [837, 456] on icon "Previous page" at bounding box center [842, 451] width 11 height 11
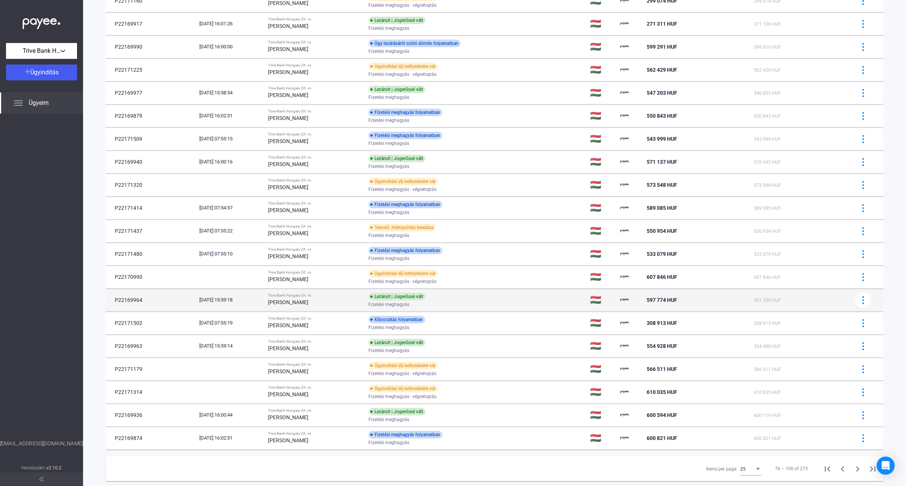
scroll to position [233, 0]
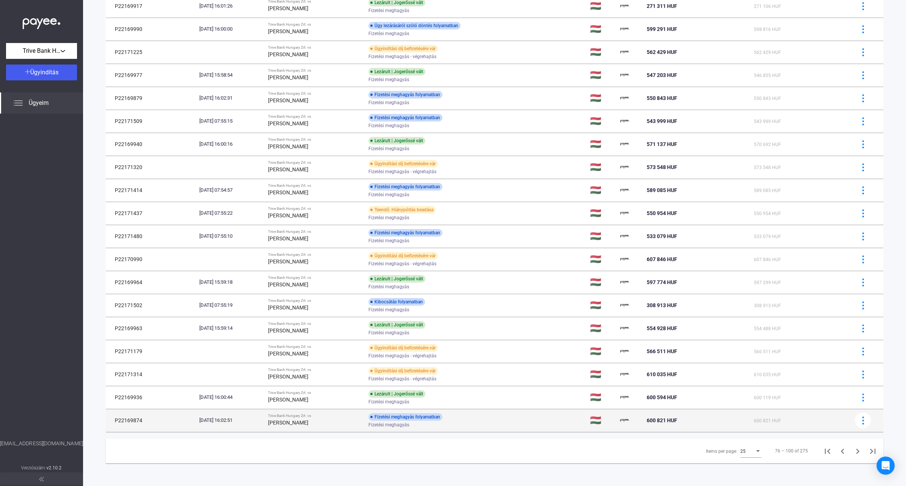
click at [318, 422] on div "[PERSON_NAME]" at bounding box center [315, 422] width 94 height 9
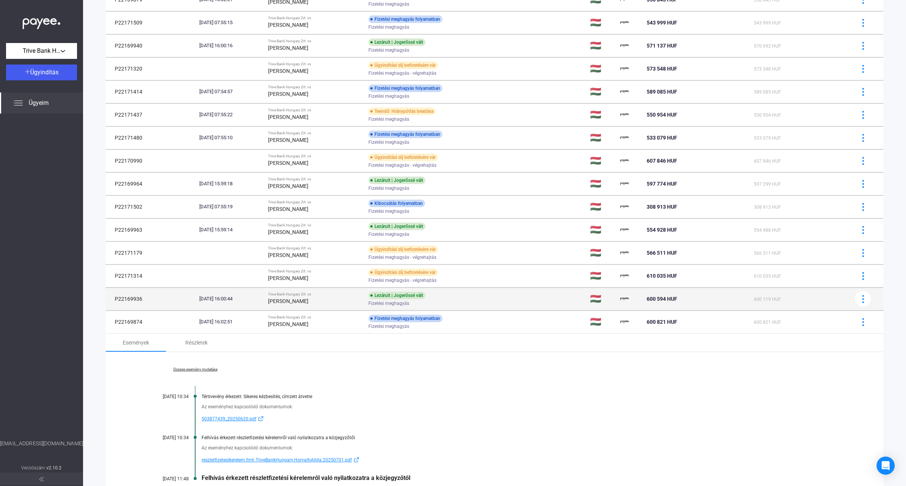
scroll to position [439, 0]
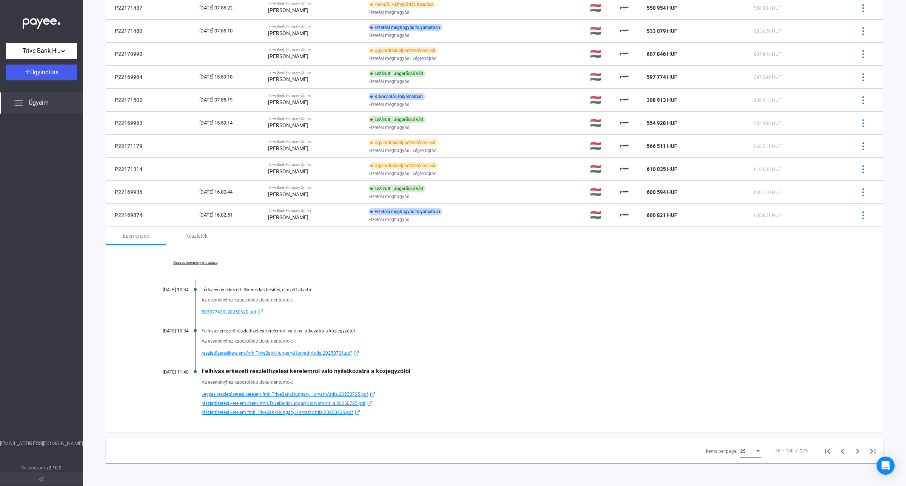
click at [249, 391] on span "vegzes.reszletfizetési.kérelem.fmh.TriveBankHungary.HorvathAttila.20250725.pdf" at bounding box center [285, 394] width 166 height 9
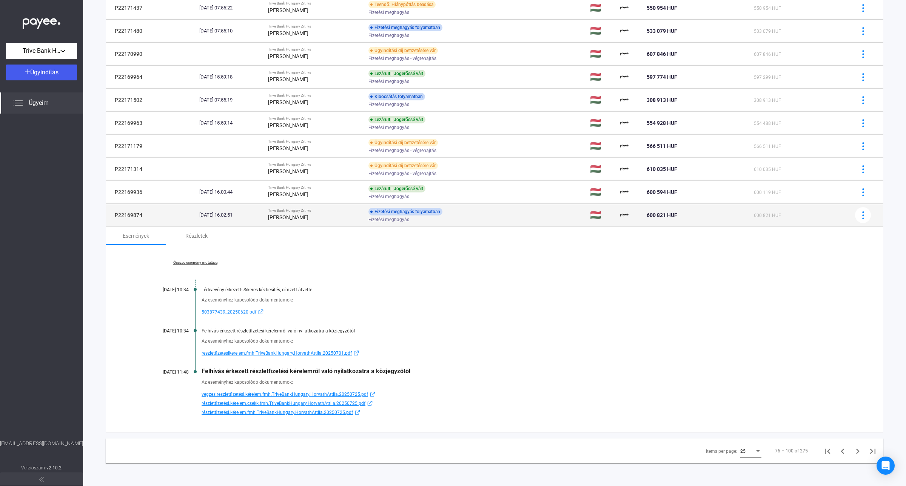
click at [329, 220] on div "[PERSON_NAME]" at bounding box center [315, 217] width 94 height 9
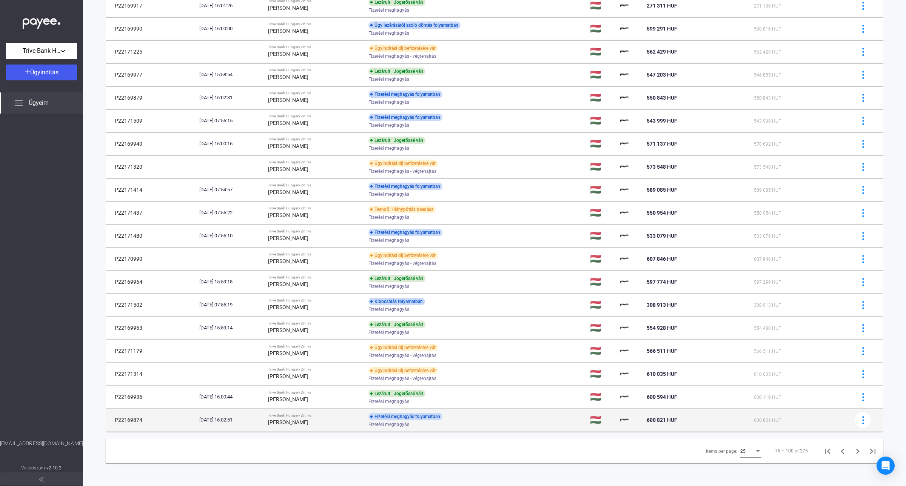
scroll to position [233, 0]
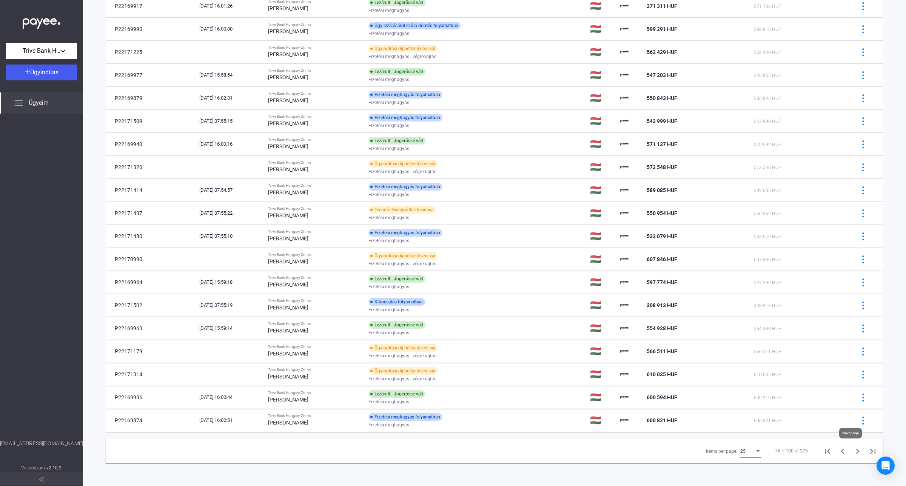
click at [852, 456] on icon "Next page" at bounding box center [857, 451] width 11 height 11
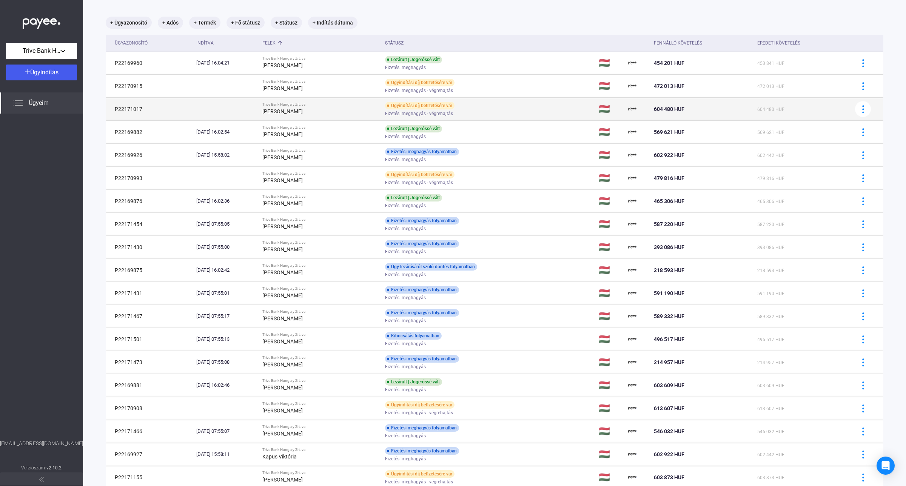
click at [189, 111] on td "P22171017" at bounding box center [150, 109] width 88 height 23
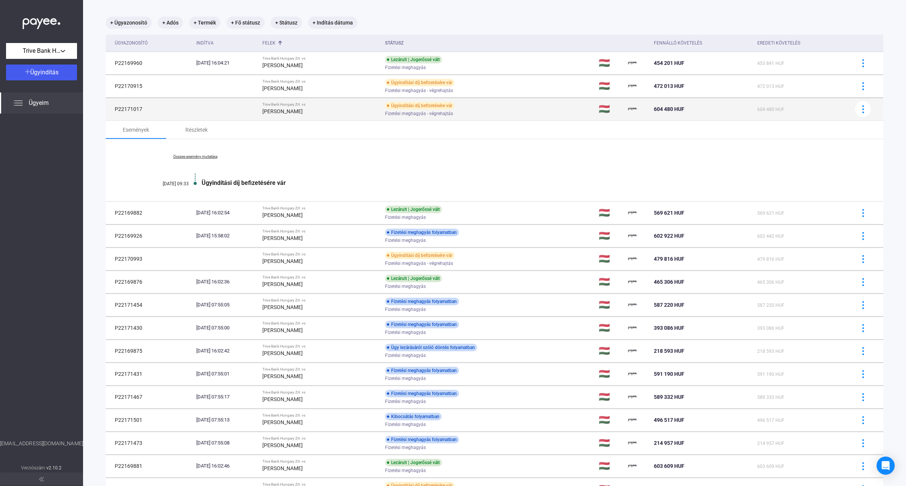
drag, startPoint x: 142, startPoint y: 111, endPoint x: 107, endPoint y: 111, distance: 34.7
click at [107, 111] on td "P22171017" at bounding box center [150, 109] width 88 height 23
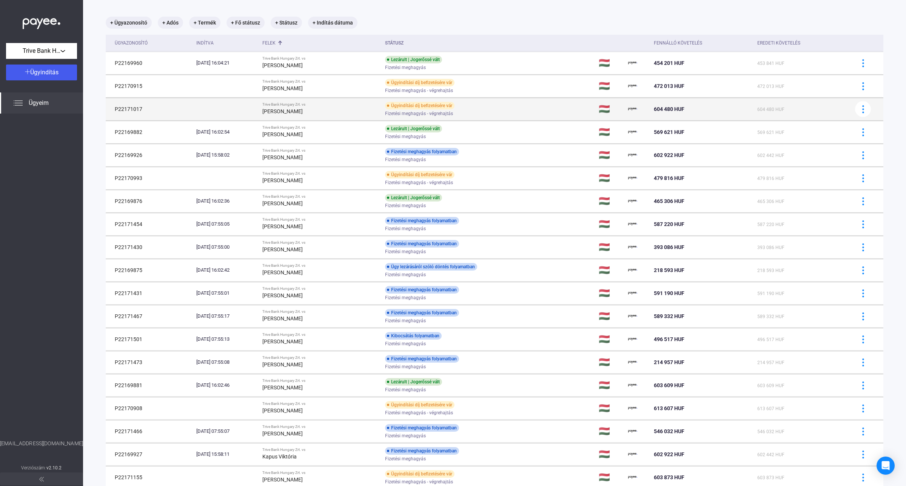
copy td "P22171017"
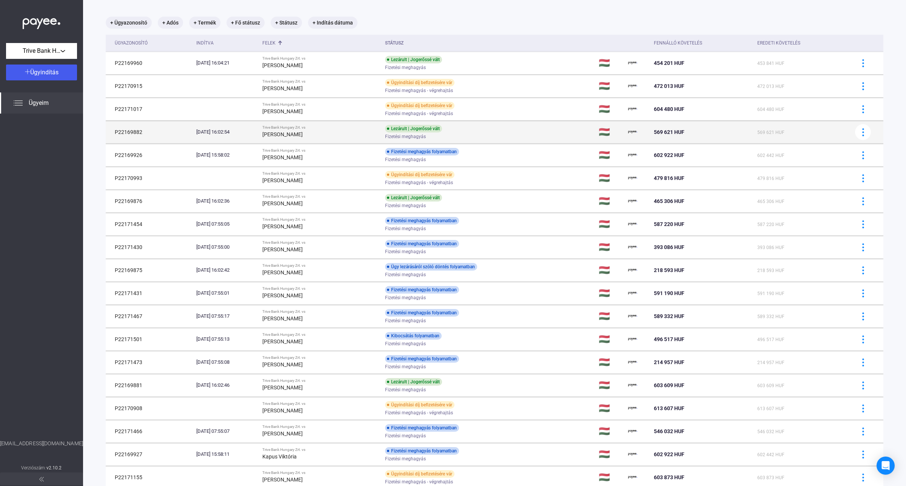
click at [257, 133] on div "[DATE] 16:02:54" at bounding box center [226, 132] width 60 height 8
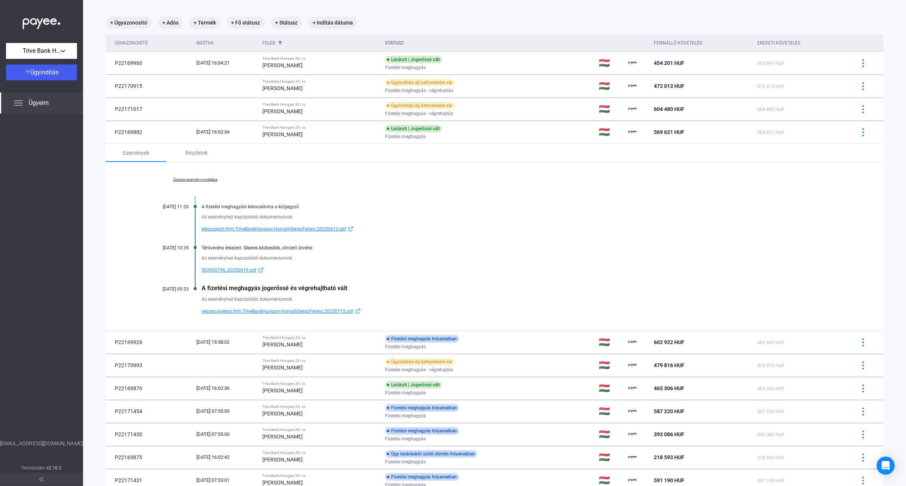
click at [205, 185] on div "Összes esemény mutatása [DATE] 11:20 A fizetési meghagyást kibocsátotta a közje…" at bounding box center [495, 246] width 778 height 169
click at [205, 179] on link "Összes esemény mutatása" at bounding box center [194, 179] width 103 height 5
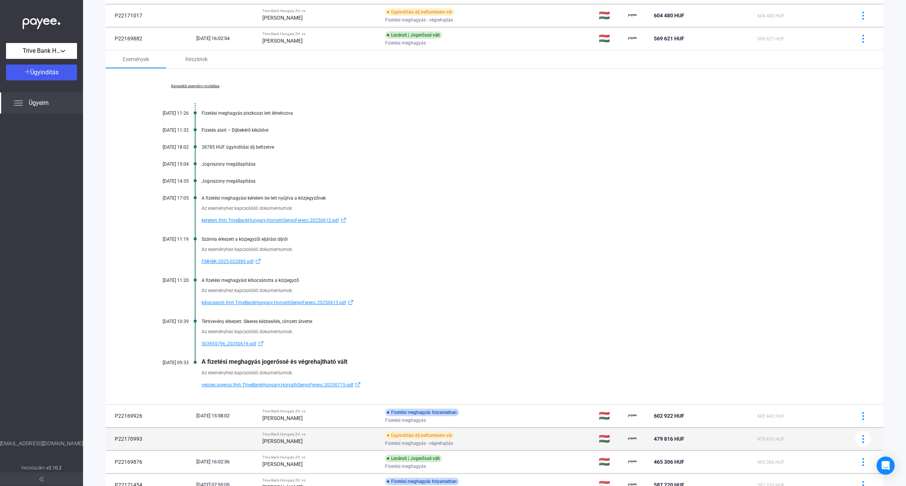
scroll to position [130, 0]
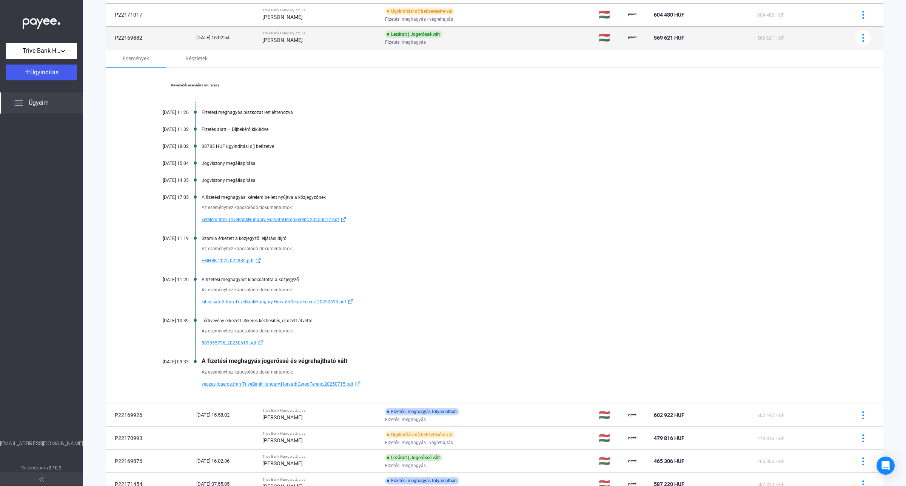
click at [352, 37] on div "[PERSON_NAME]" at bounding box center [320, 39] width 117 height 9
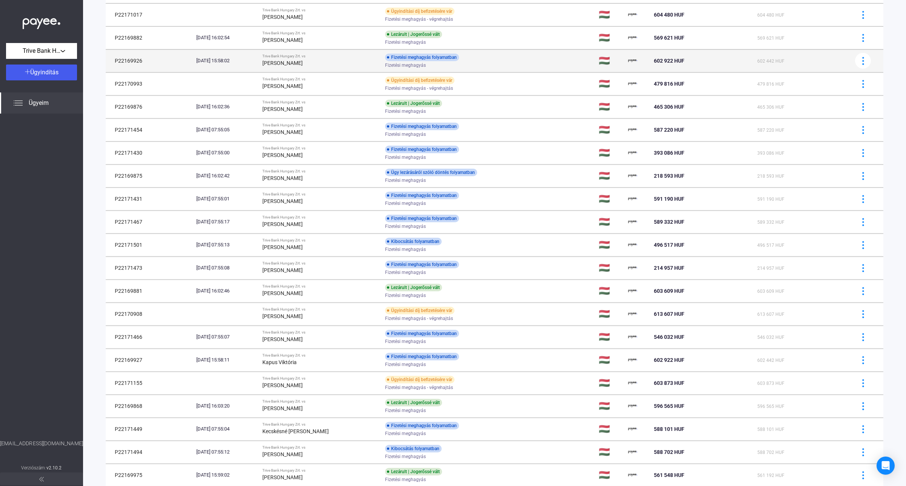
click at [327, 61] on div "[PERSON_NAME]" at bounding box center [320, 63] width 117 height 9
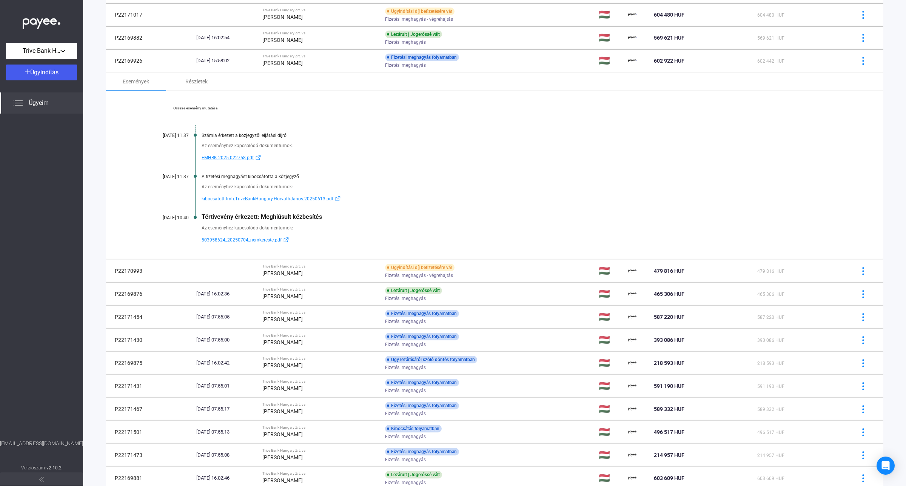
click at [199, 104] on div "Összes esemény mutatása [DATE] 11:37 Számla érkezett a közjegyzői eljárási díjr…" at bounding box center [495, 175] width 778 height 169
click at [199, 110] on link "Összes esemény mutatása" at bounding box center [194, 108] width 103 height 5
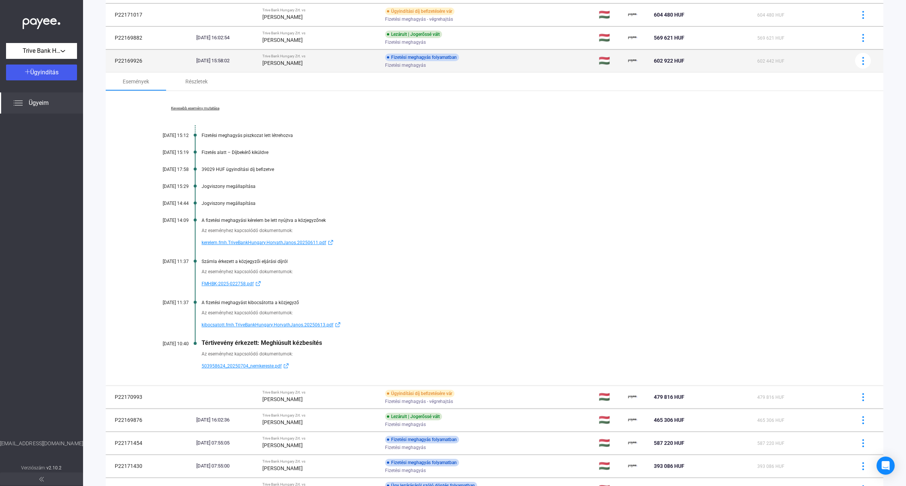
click at [312, 69] on td "Trive Bank Hungary Zrt. vs [PERSON_NAME]" at bounding box center [320, 60] width 123 height 23
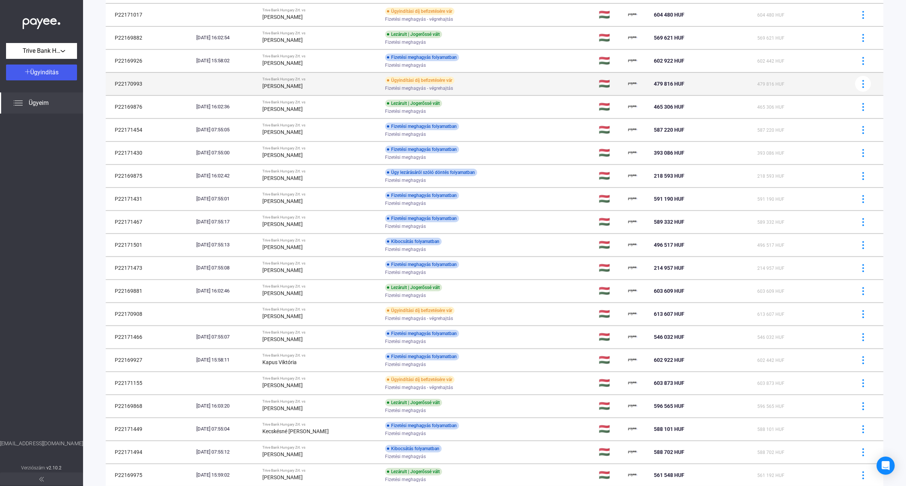
drag, startPoint x: 142, startPoint y: 83, endPoint x: 109, endPoint y: 81, distance: 32.9
click at [109, 81] on td "P22170993" at bounding box center [150, 83] width 88 height 23
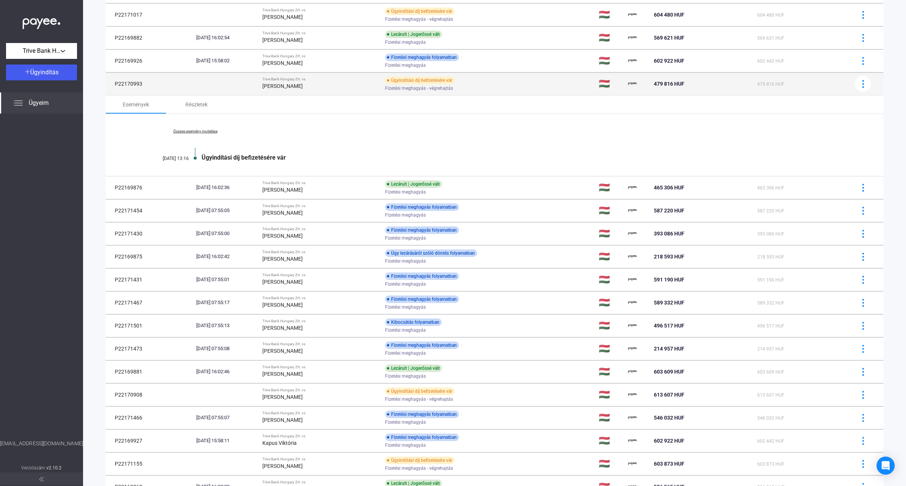
copy td "P22170993"
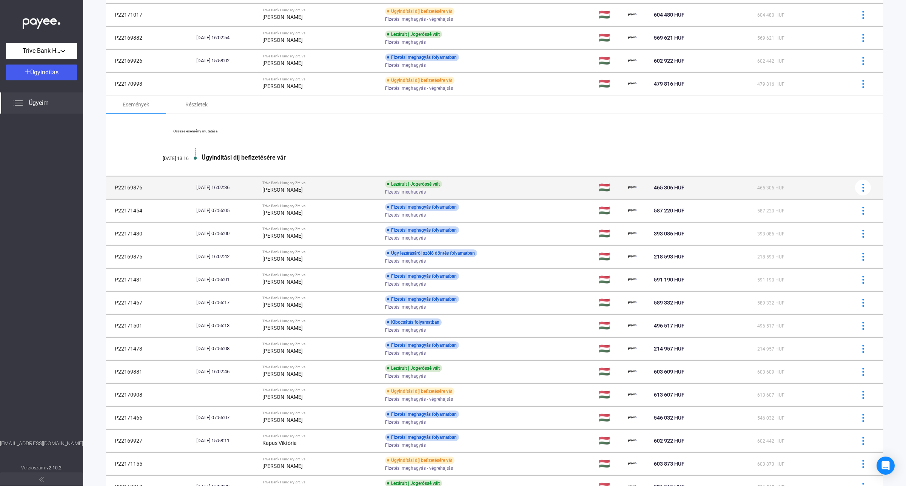
click at [361, 186] on div "[PERSON_NAME]" at bounding box center [320, 189] width 117 height 9
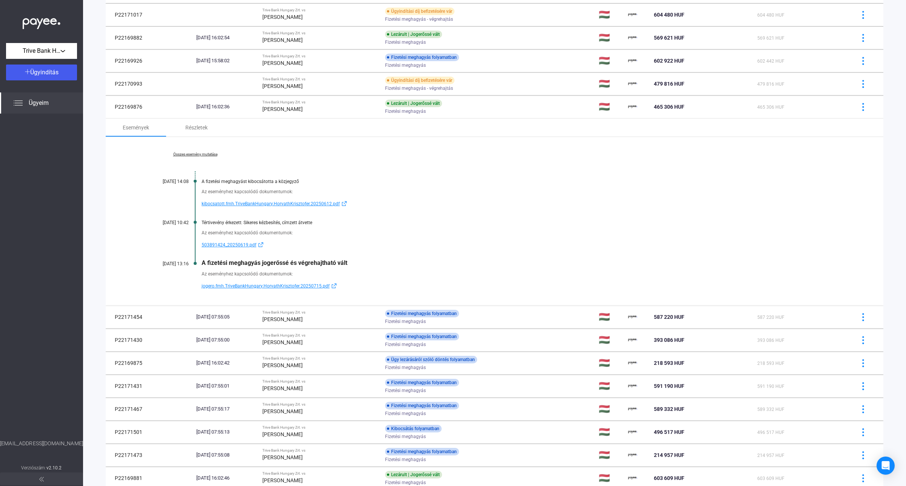
click at [189, 157] on link "Összes esemény mutatása" at bounding box center [194, 154] width 103 height 5
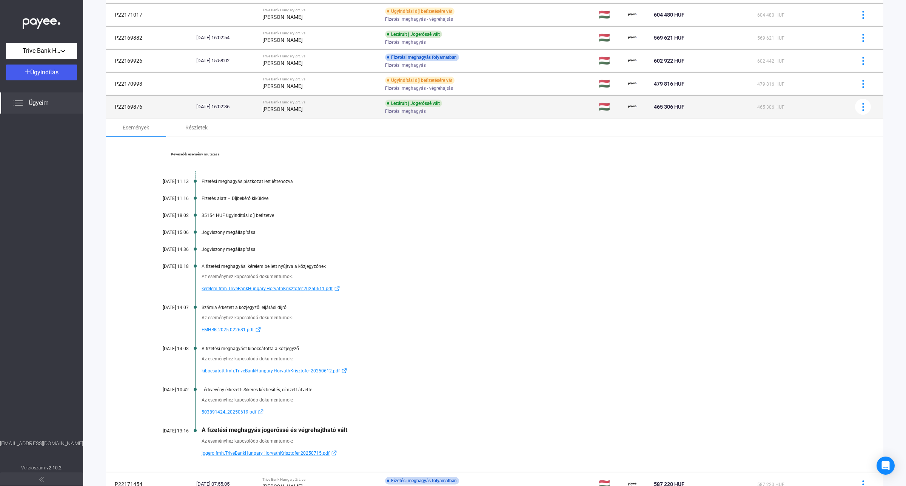
click at [309, 104] on div "Trive Bank Hungary Zrt. vs" at bounding box center [320, 102] width 117 height 5
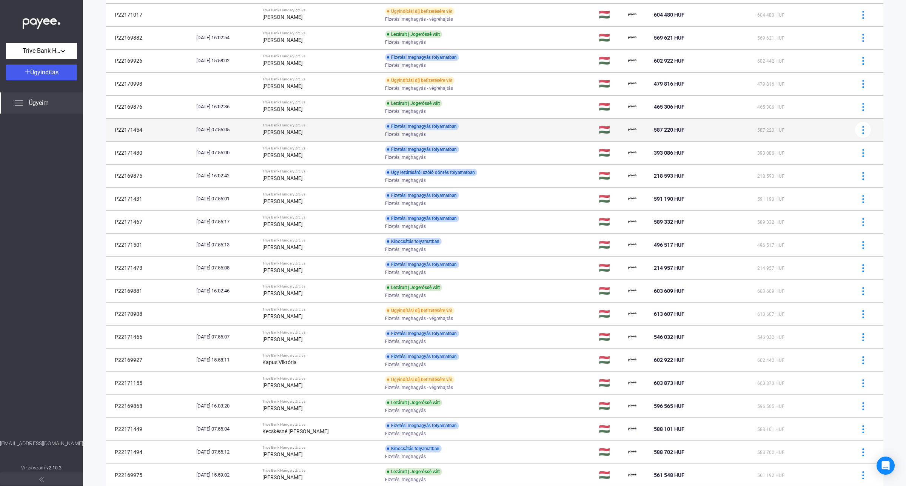
click at [303, 131] on strong "[PERSON_NAME]" at bounding box center [282, 132] width 40 height 6
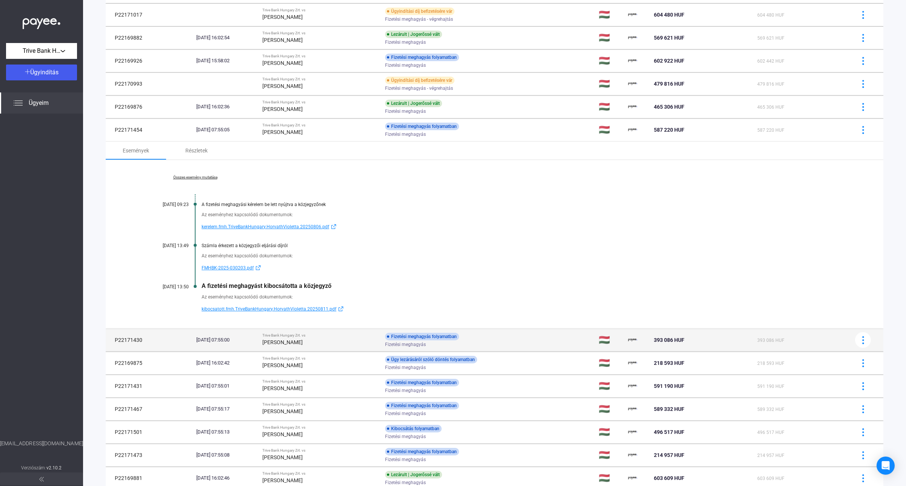
click at [369, 345] on div "[PERSON_NAME]" at bounding box center [320, 342] width 117 height 9
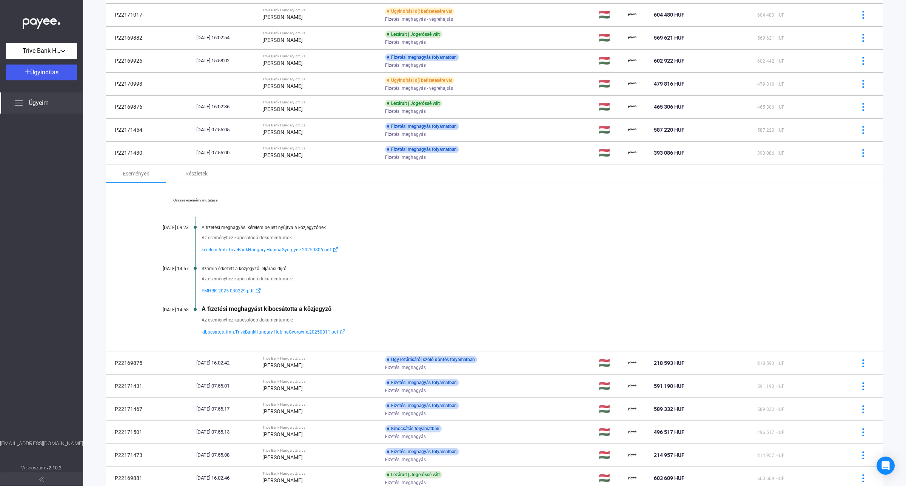
click at [206, 199] on link "Összes esemény mutatása" at bounding box center [194, 200] width 103 height 5
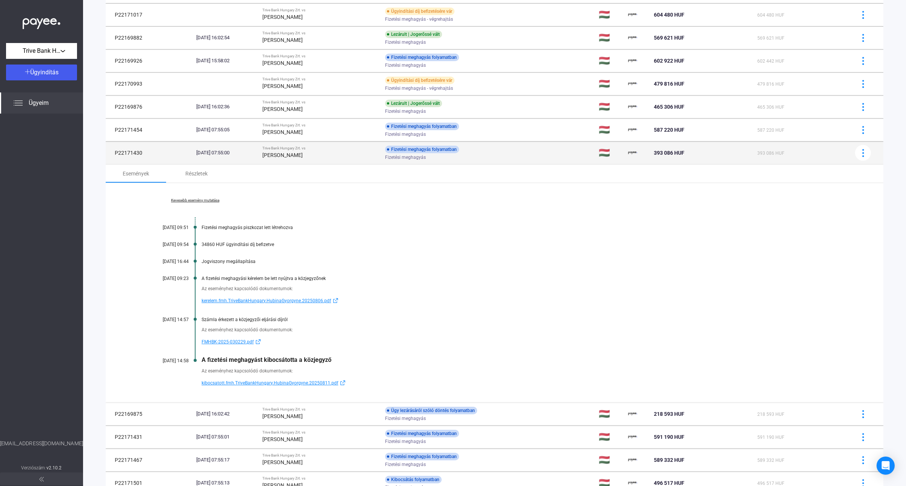
click at [329, 160] on td "Trive Bank Hungary Zrt. vs [PERSON_NAME]" at bounding box center [320, 153] width 123 height 23
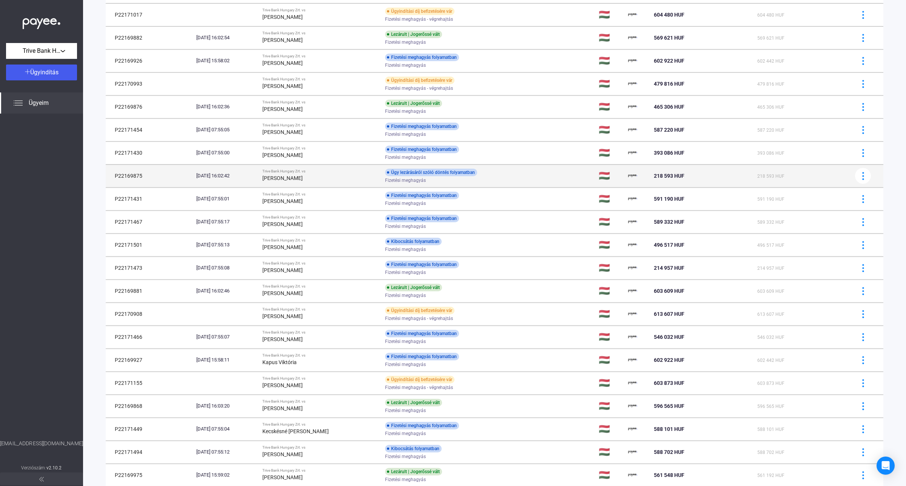
click at [320, 177] on div "[PERSON_NAME]" at bounding box center [320, 178] width 117 height 9
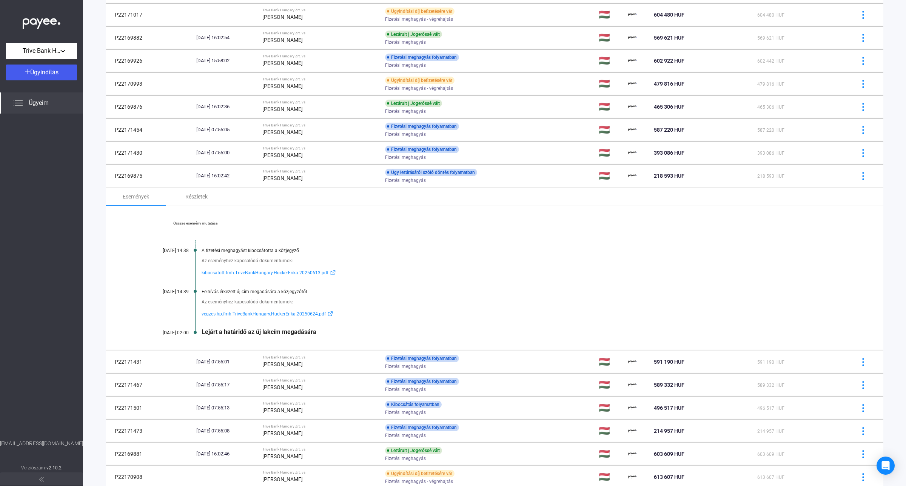
click at [206, 224] on link "Összes esemény mutatása" at bounding box center [194, 223] width 103 height 5
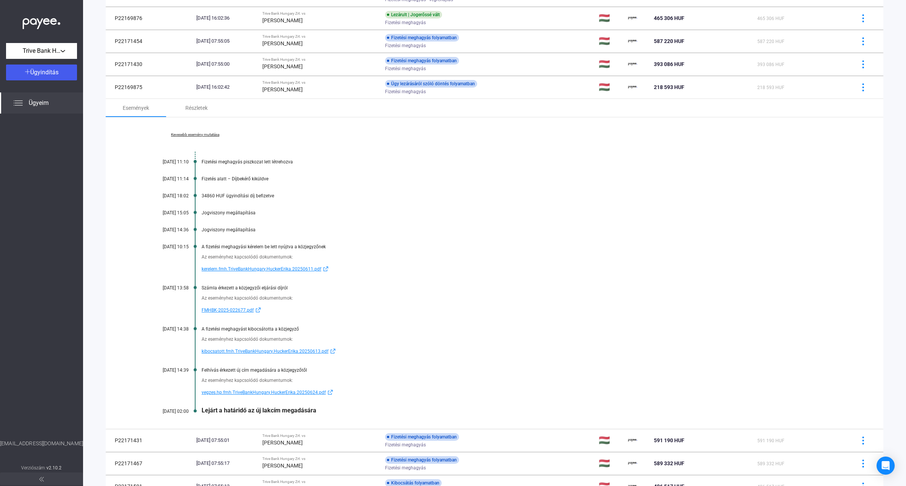
scroll to position [272, 0]
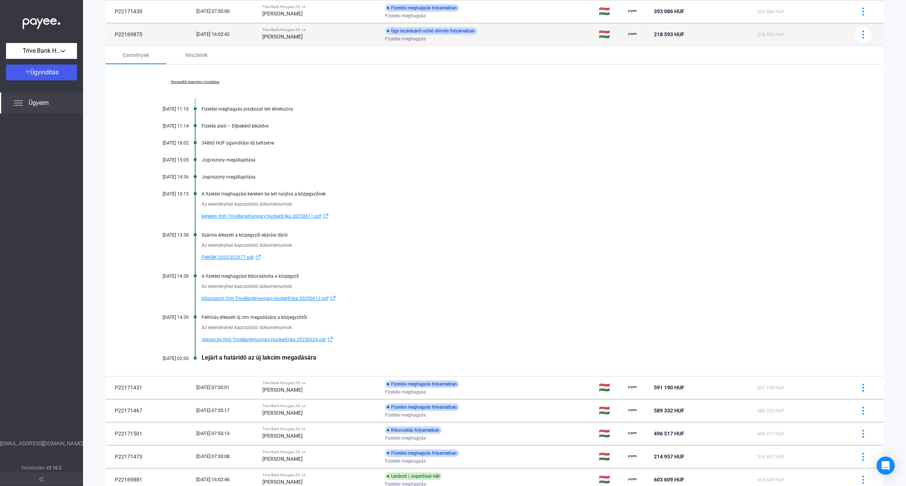
click at [162, 33] on td "P22169875" at bounding box center [150, 34] width 88 height 23
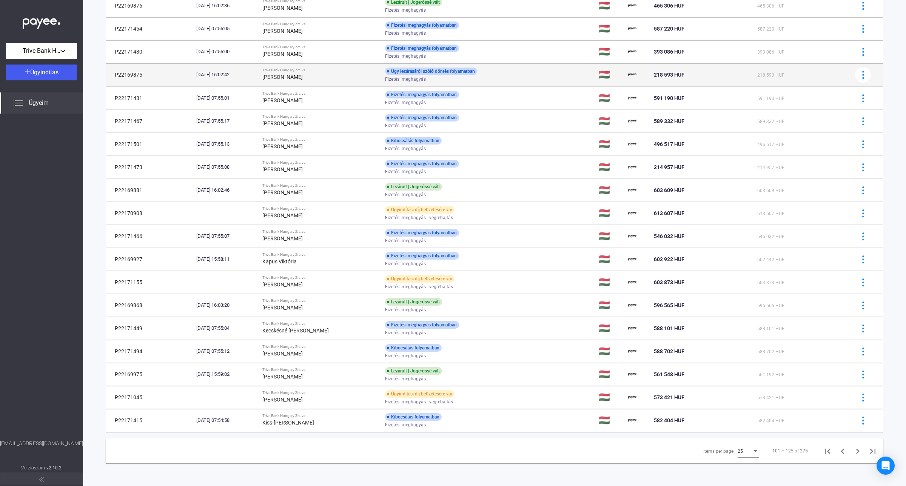
scroll to position [233, 0]
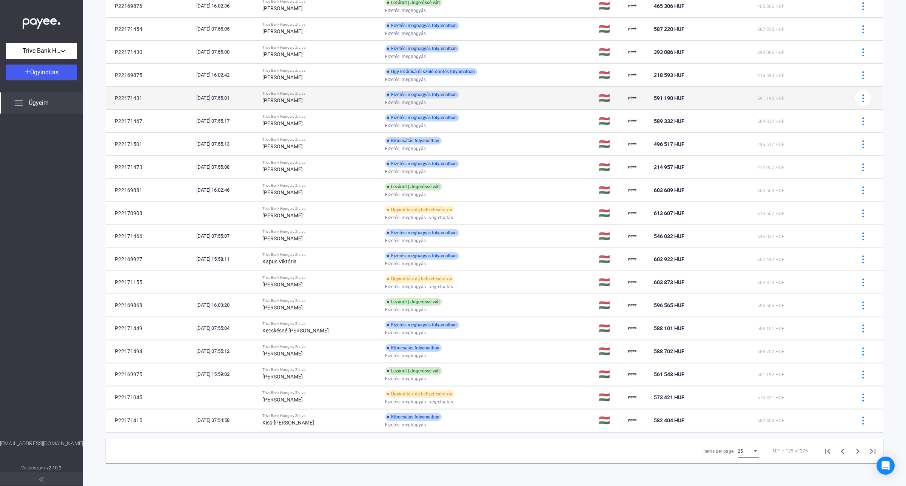
click at [303, 98] on strong "[PERSON_NAME]" at bounding box center [282, 100] width 40 height 6
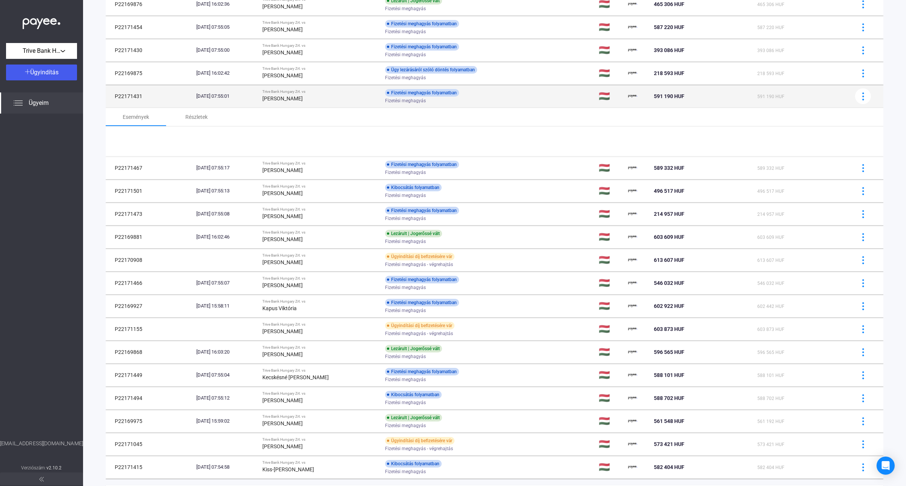
scroll to position [272, 0]
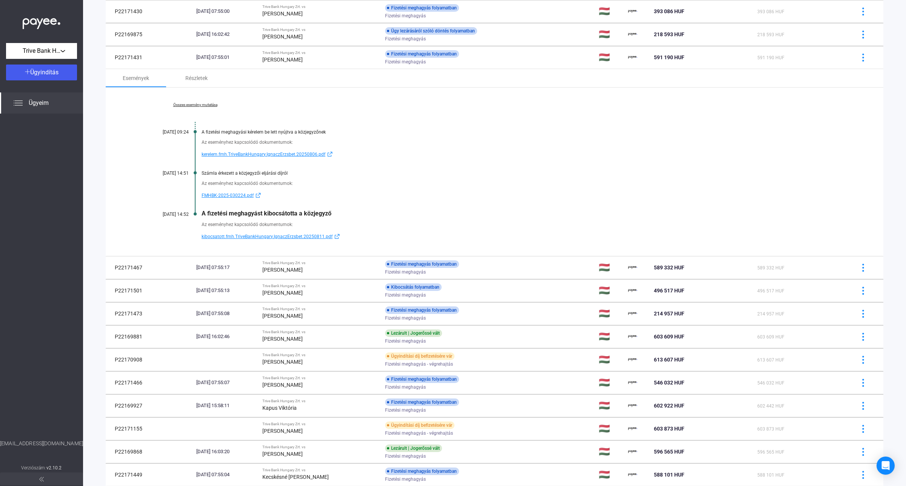
click at [191, 107] on link "Összes esemény mutatása" at bounding box center [194, 105] width 103 height 5
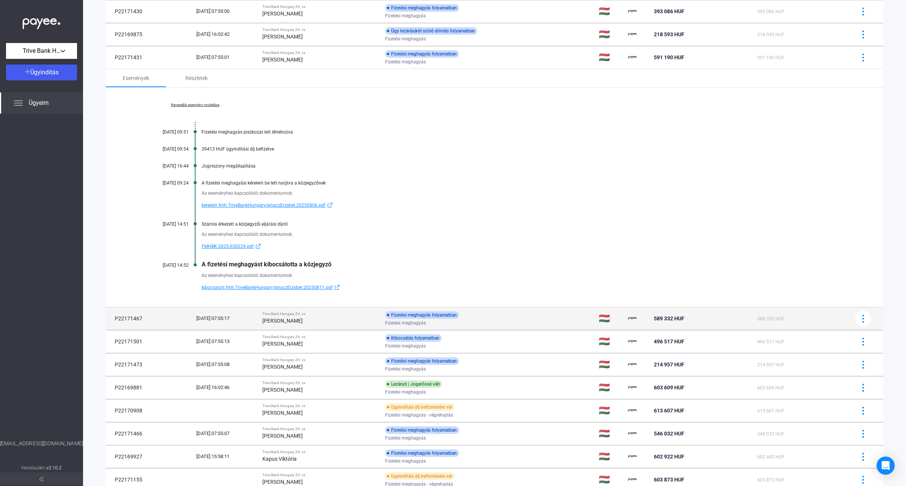
click at [341, 319] on div "[PERSON_NAME]" at bounding box center [320, 320] width 117 height 9
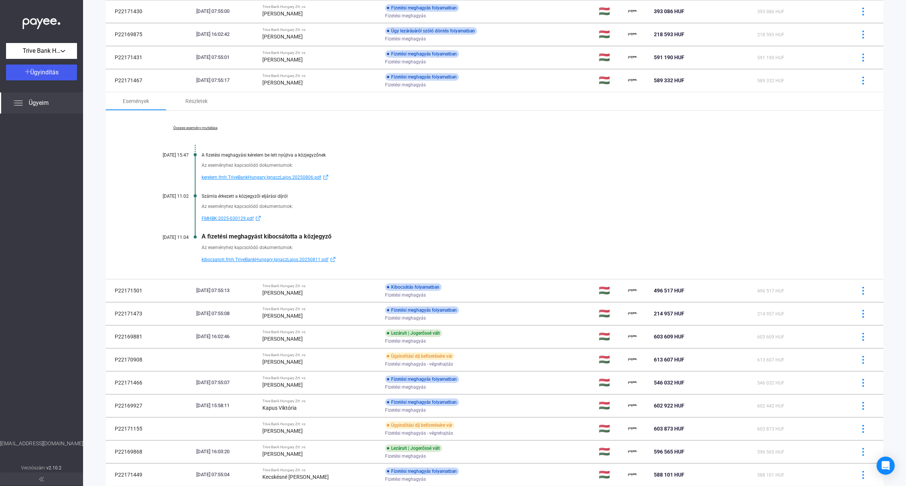
click at [192, 127] on link "Összes esemény mutatása" at bounding box center [194, 128] width 103 height 5
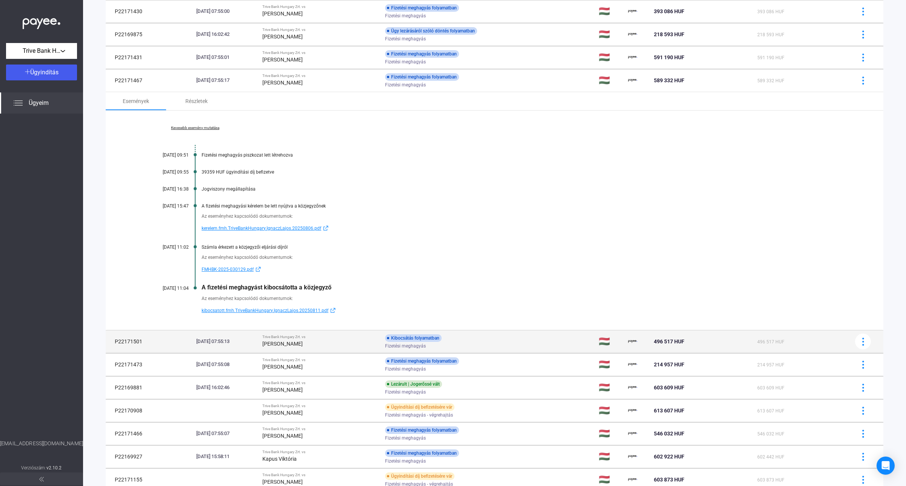
click at [330, 339] on div "Trive Bank Hungary Zrt. vs" at bounding box center [320, 337] width 117 height 5
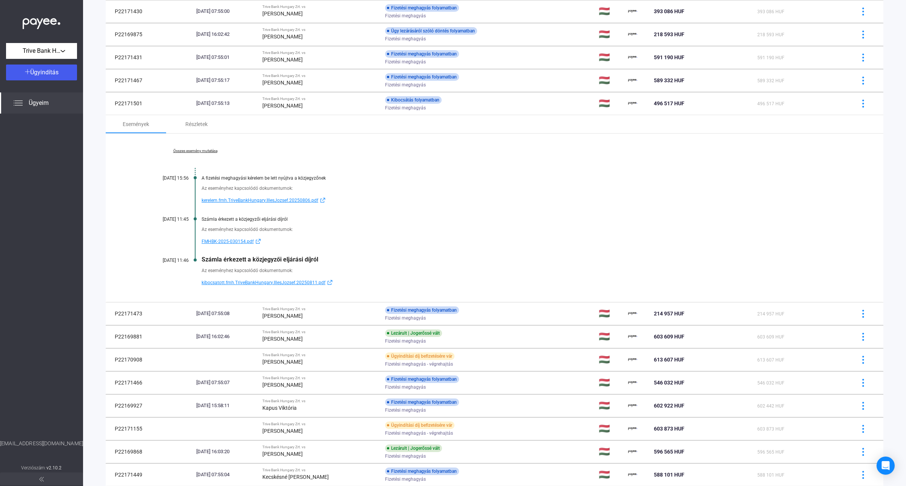
click at [199, 152] on link "Összes esemény mutatása" at bounding box center [194, 151] width 103 height 5
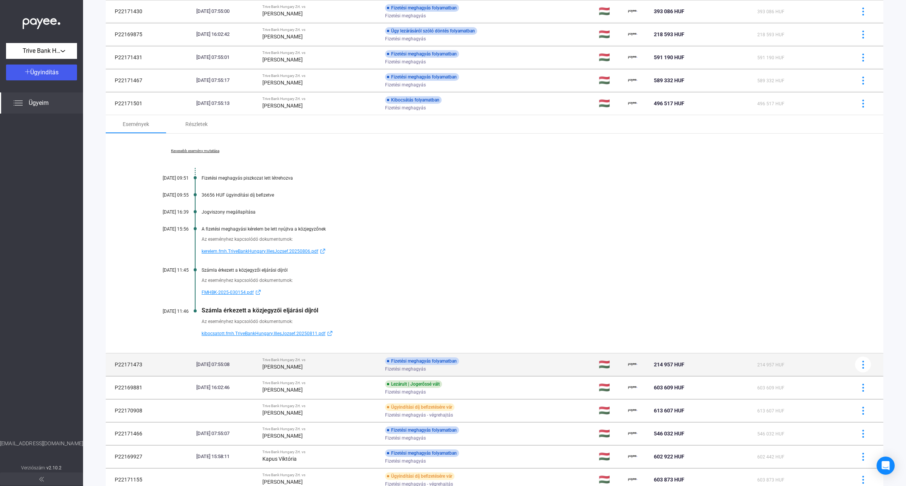
click at [333, 367] on div "[PERSON_NAME]" at bounding box center [320, 366] width 117 height 9
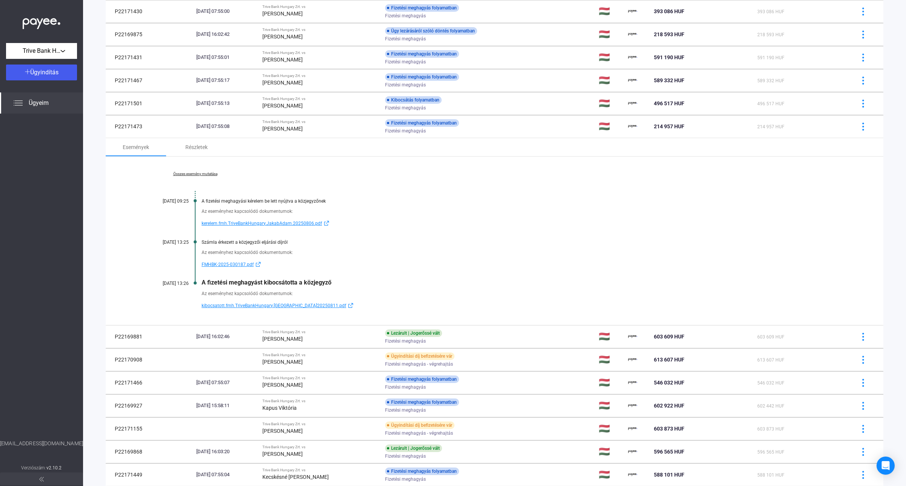
click at [201, 175] on link "Összes esemény mutatása" at bounding box center [194, 174] width 103 height 5
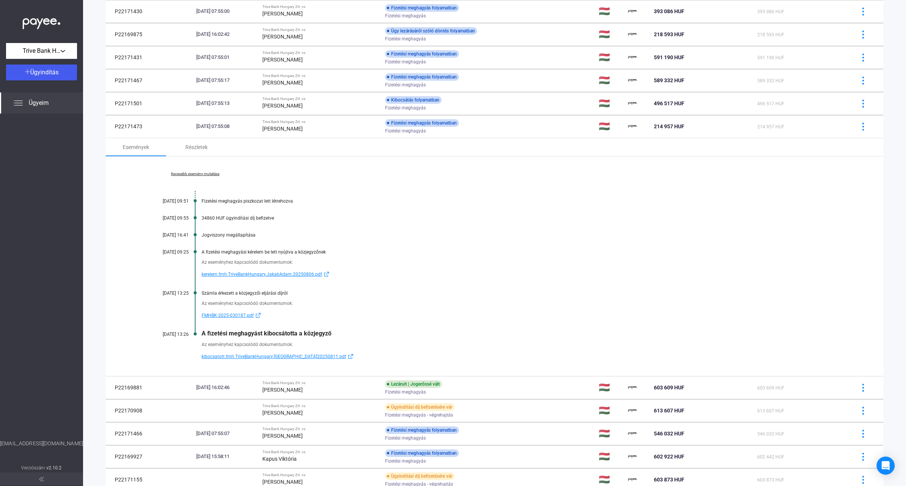
click at [24, 289] on div at bounding box center [41, 277] width 83 height 326
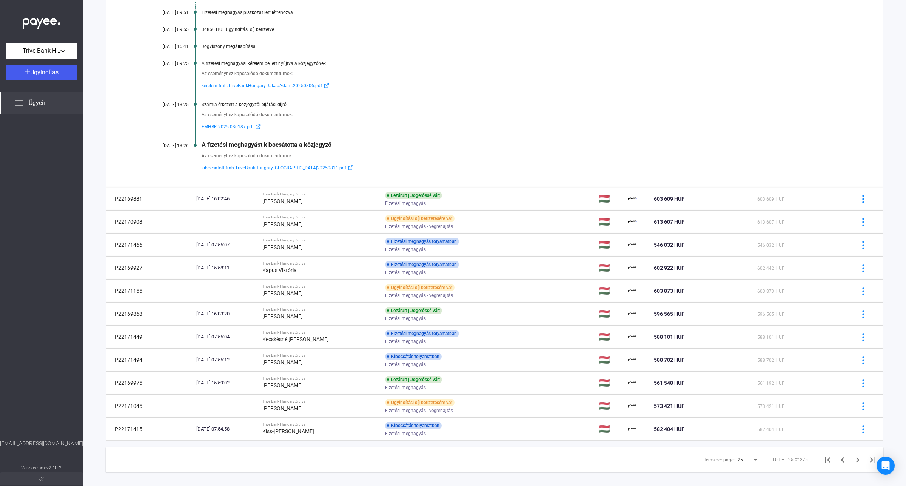
scroll to position [471, 0]
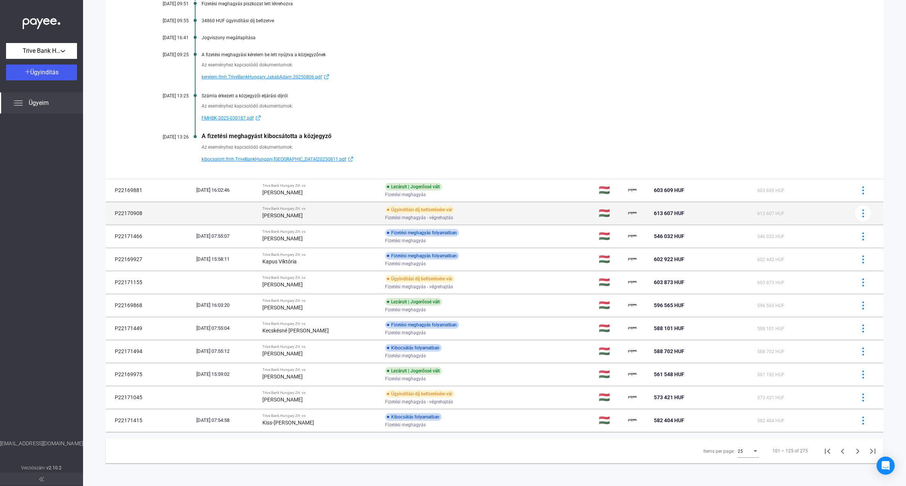
click at [355, 214] on div "[PERSON_NAME]" at bounding box center [320, 215] width 117 height 9
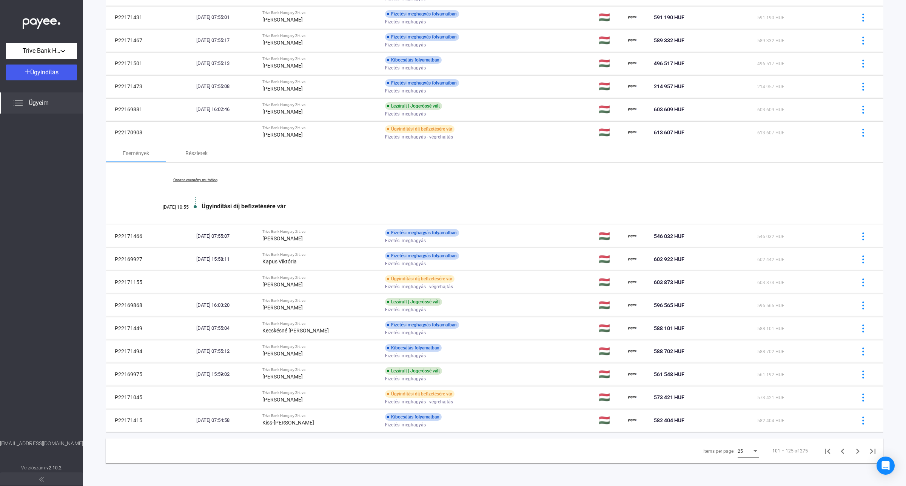
scroll to position [314, 0]
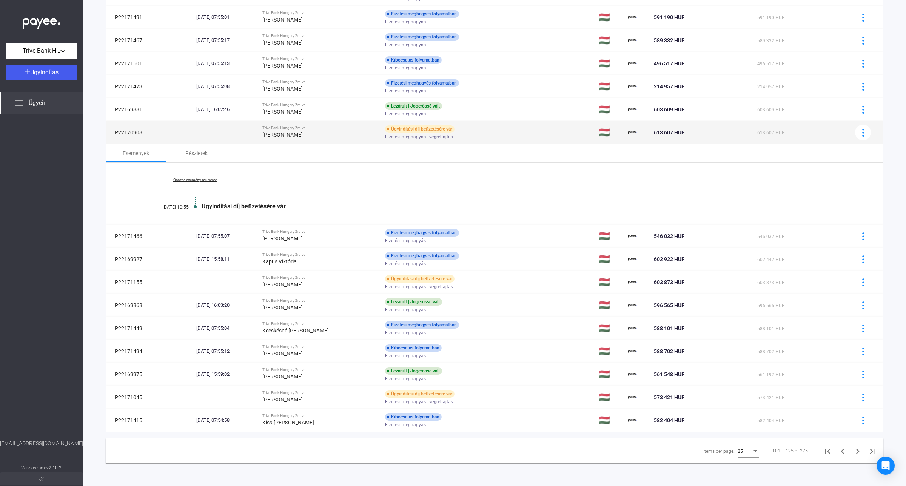
drag, startPoint x: 122, startPoint y: 129, endPoint x: 110, endPoint y: 129, distance: 11.7
click at [110, 129] on td "P22170908" at bounding box center [150, 132] width 88 height 23
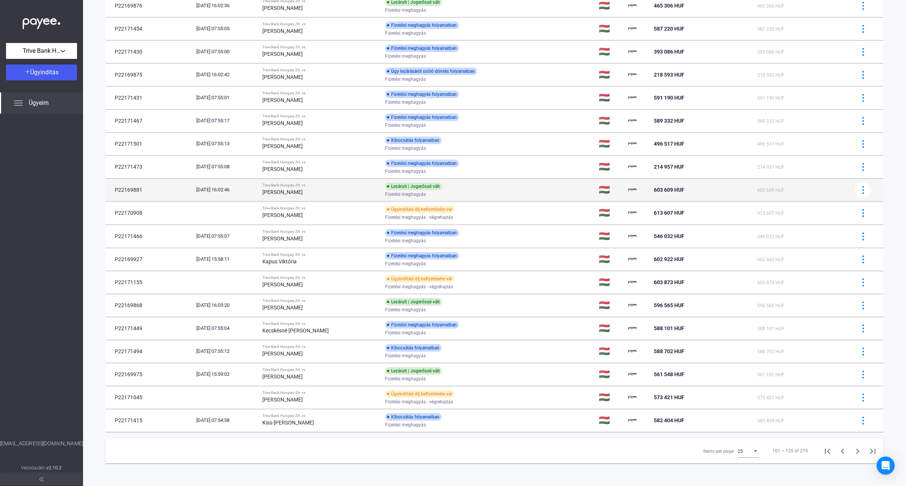
scroll to position [233, 0]
copy td "P22170908"
click at [303, 192] on strong "[PERSON_NAME]" at bounding box center [282, 193] width 40 height 6
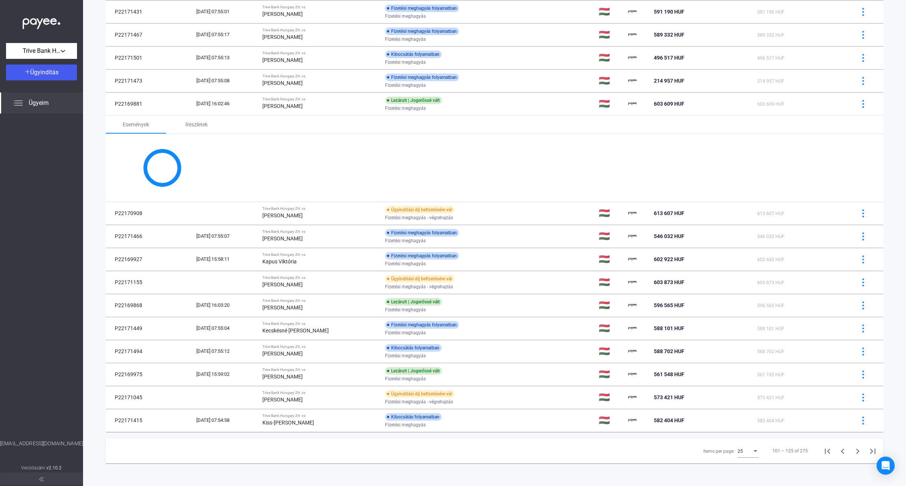
scroll to position [394, 0]
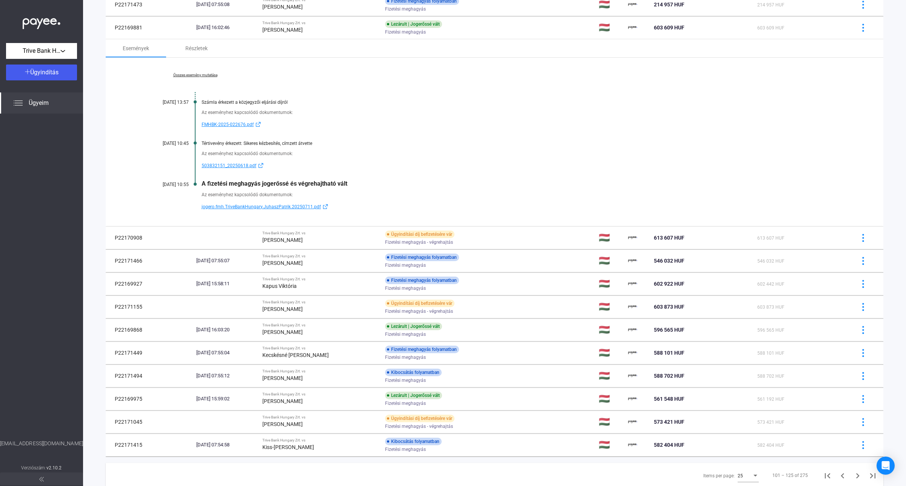
click at [191, 77] on link "Összes esemény mutatása" at bounding box center [194, 75] width 103 height 5
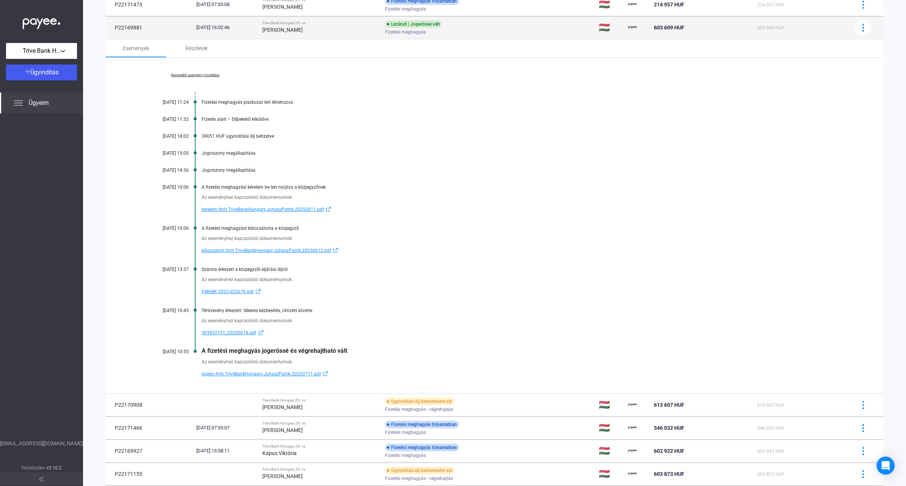
click at [303, 31] on strong "[PERSON_NAME]" at bounding box center [282, 30] width 40 height 6
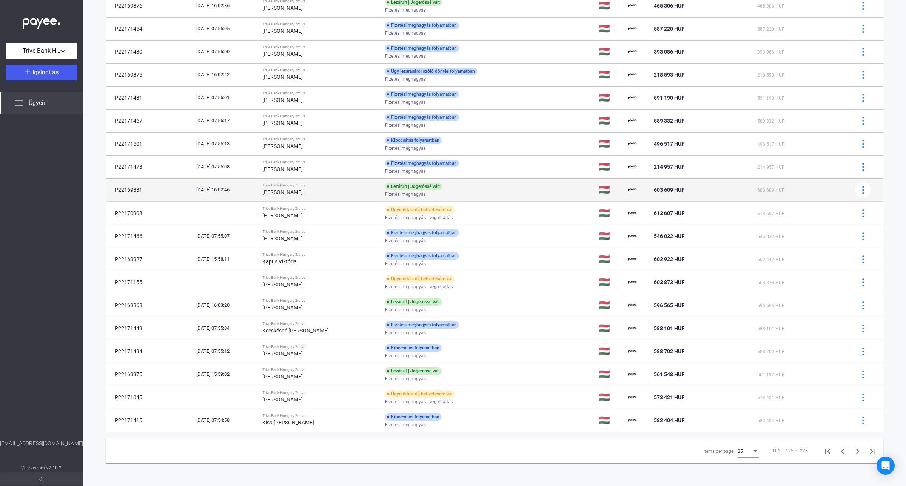
scroll to position [233, 0]
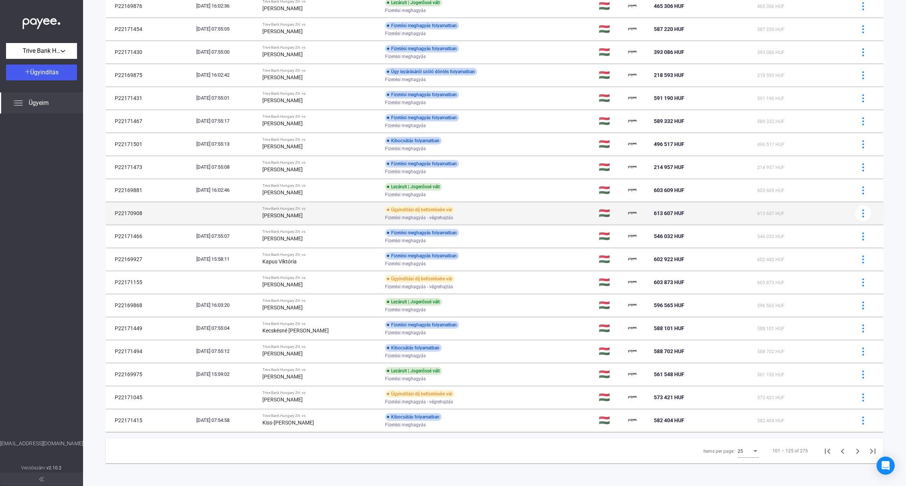
click at [325, 210] on div "Trive Bank Hungary Zrt. vs" at bounding box center [320, 209] width 117 height 5
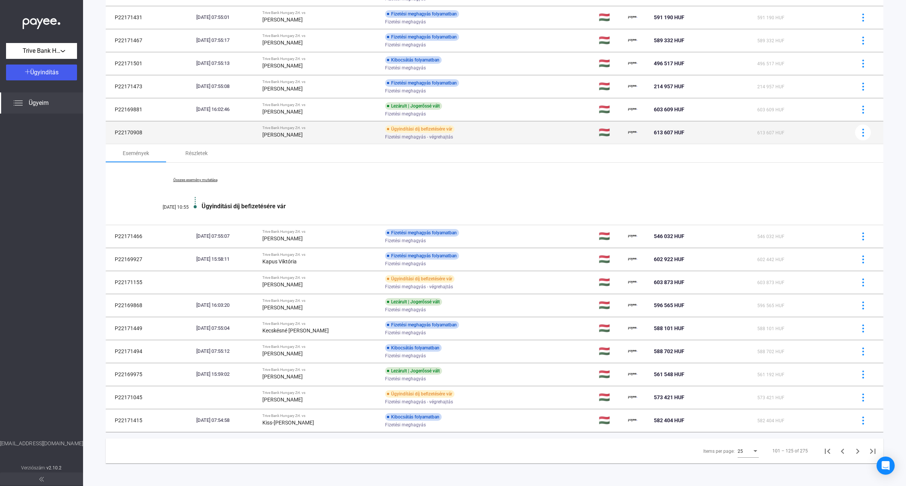
scroll to position [314, 0]
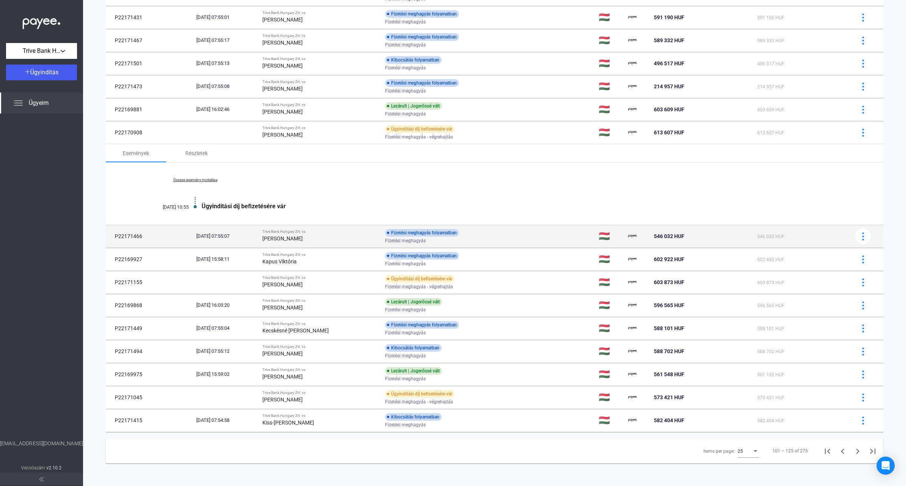
click at [257, 235] on div "[DATE] 07:55:07" at bounding box center [226, 237] width 60 height 8
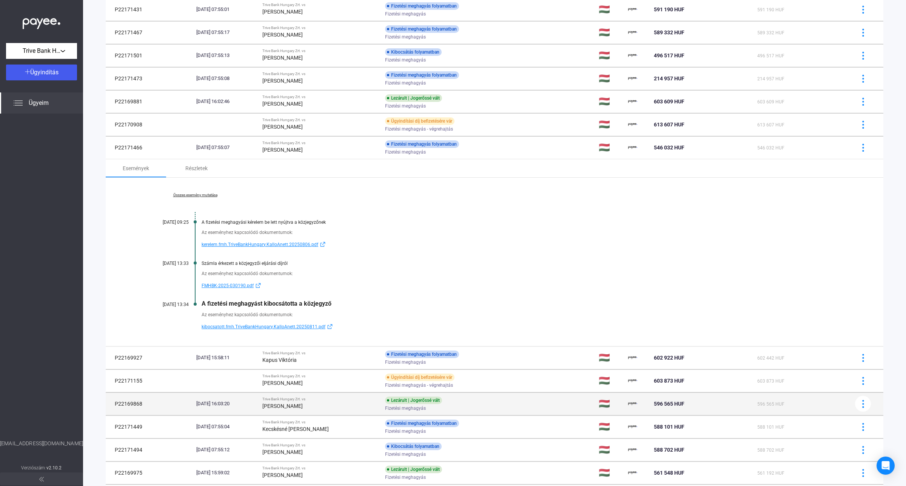
scroll to position [394, 0]
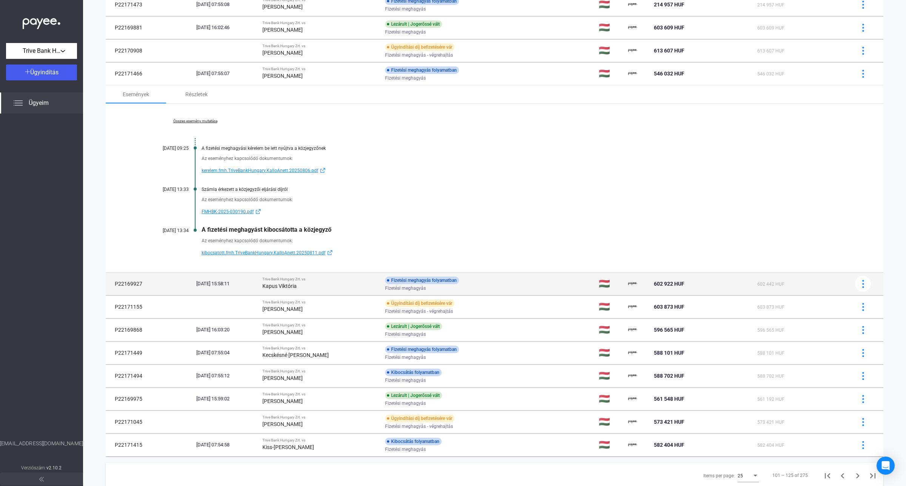
click at [323, 290] on div "Kapus Viktória" at bounding box center [320, 286] width 117 height 9
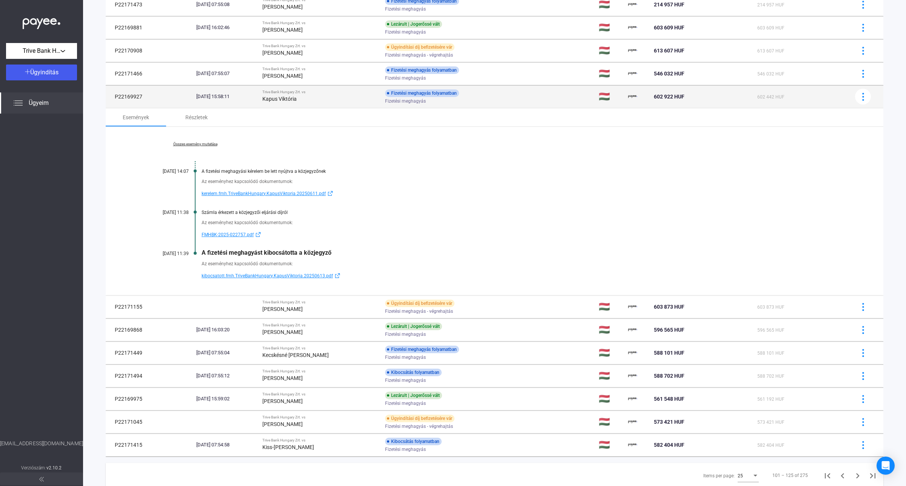
click at [338, 103] on div "Kapus Viktória" at bounding box center [320, 98] width 117 height 9
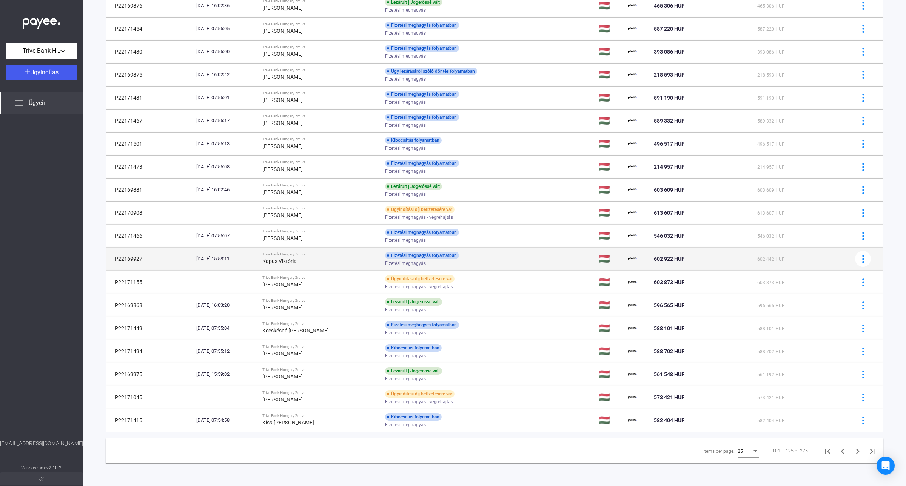
scroll to position [233, 0]
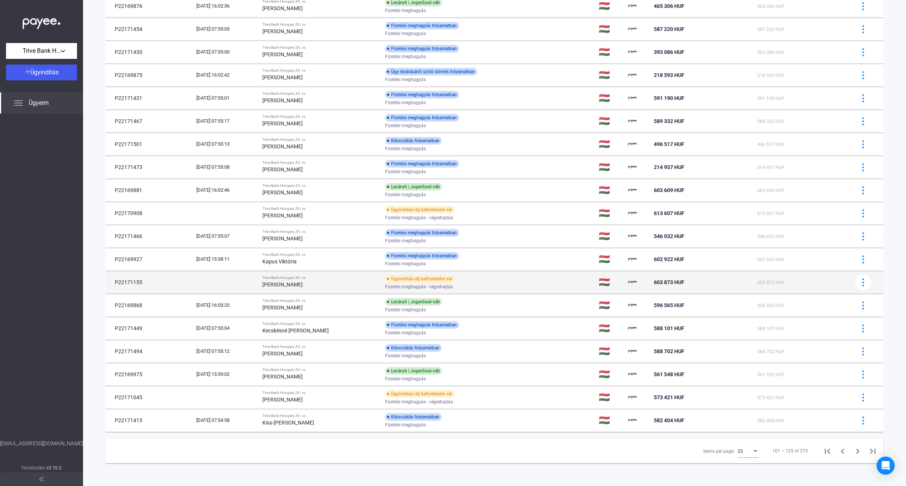
click at [345, 284] on div "[PERSON_NAME]" at bounding box center [320, 284] width 117 height 9
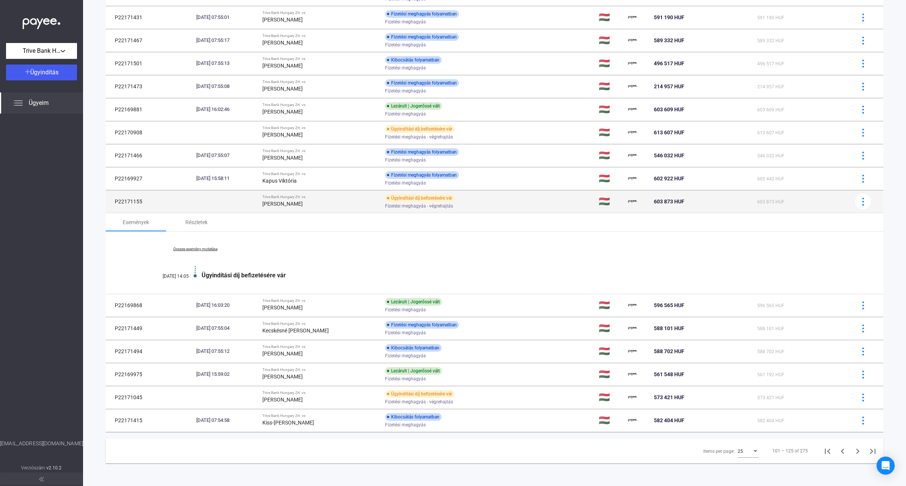
scroll to position [314, 0]
drag, startPoint x: 143, startPoint y: 200, endPoint x: 110, endPoint y: 200, distance: 33.6
click at [110, 200] on td "P22171155" at bounding box center [150, 201] width 88 height 23
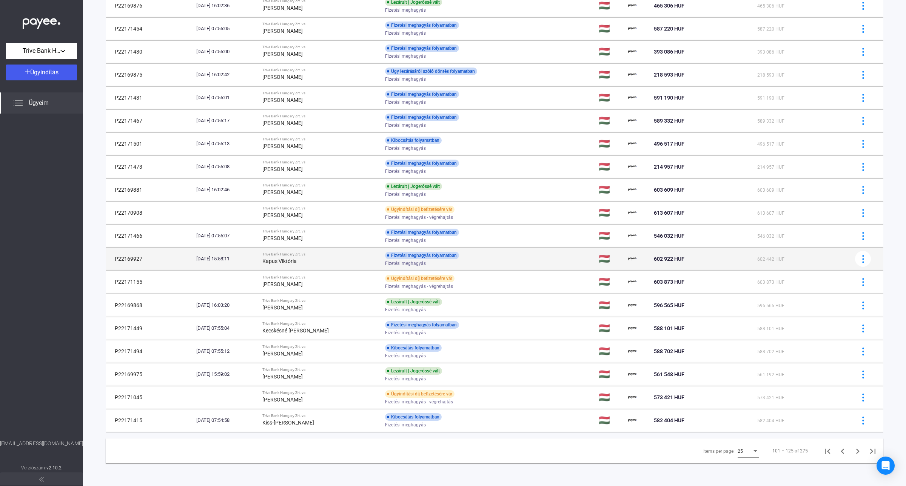
scroll to position [233, 0]
copy td "P22171155"
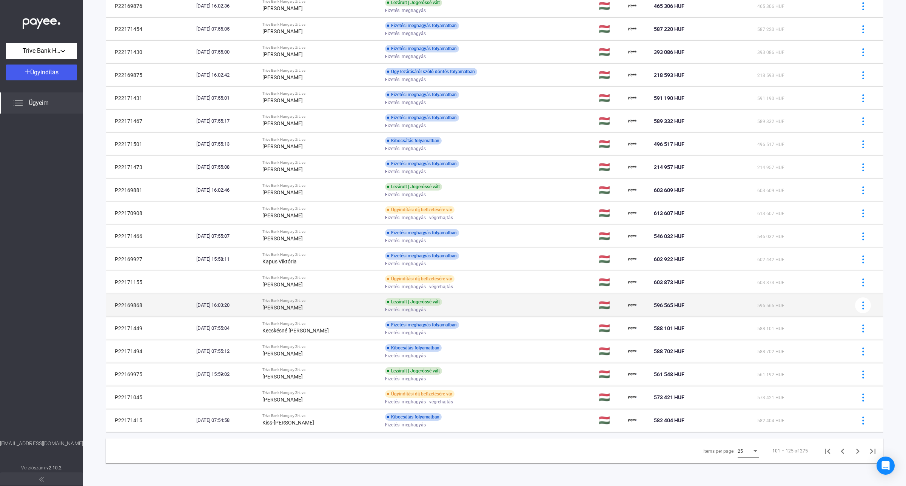
click at [319, 303] on div "[PERSON_NAME]" at bounding box center [320, 307] width 117 height 9
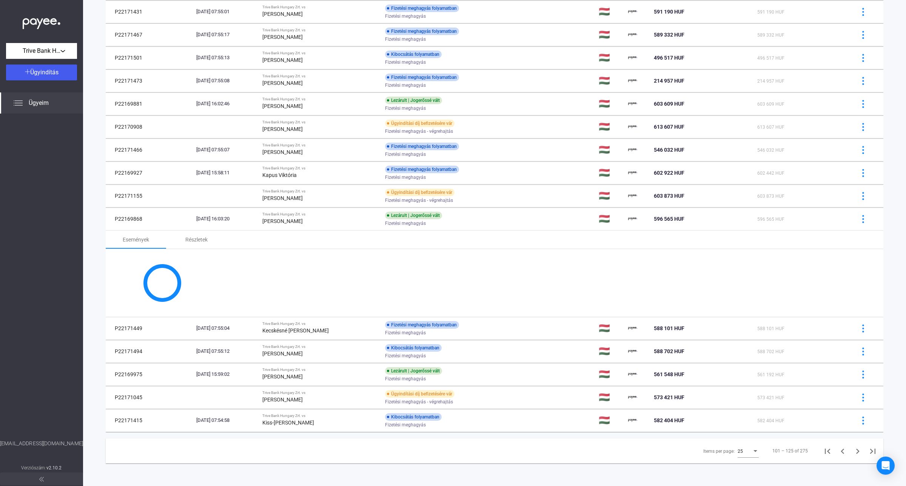
scroll to position [394, 0]
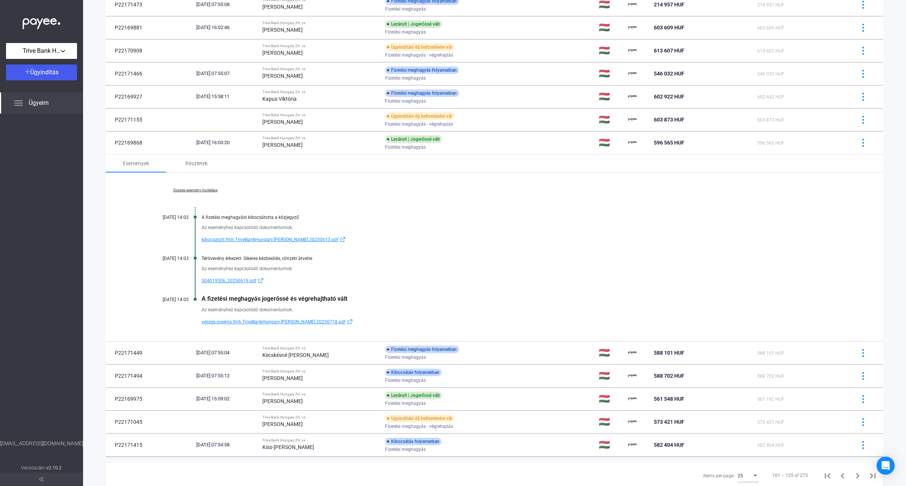
click at [191, 189] on link "Összes esemény mutatása" at bounding box center [194, 190] width 103 height 5
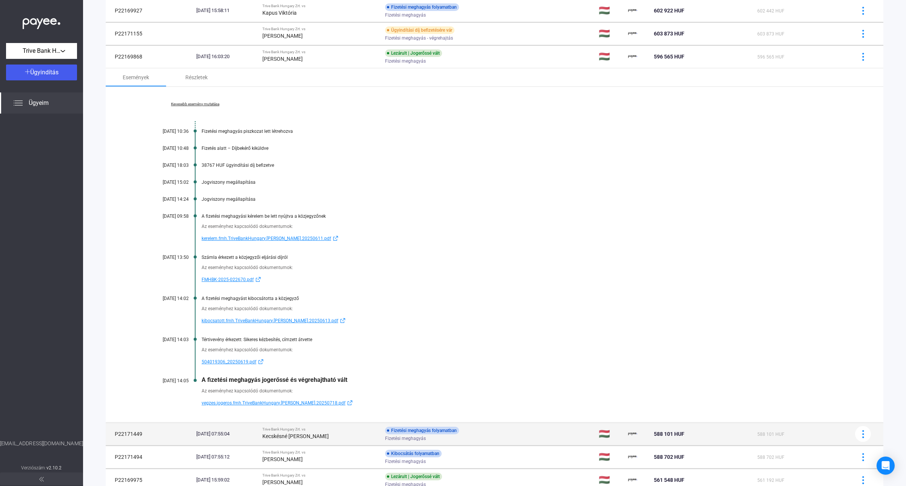
scroll to position [488, 0]
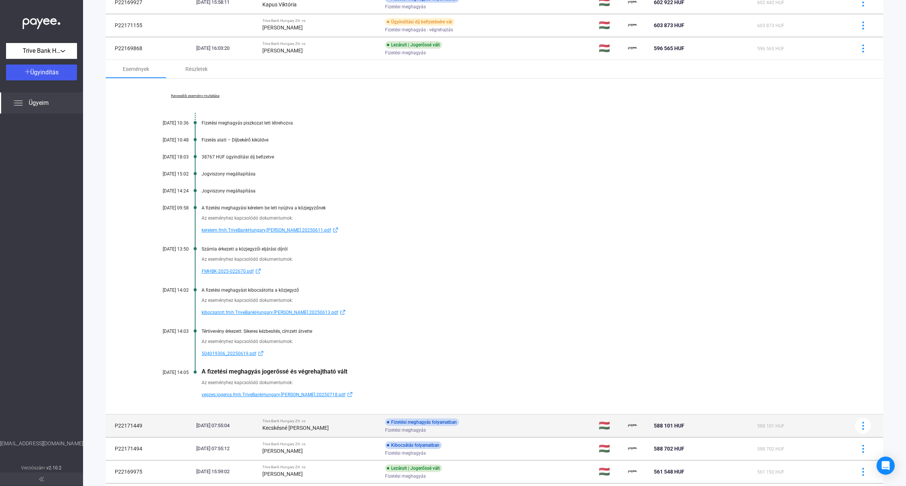
click at [322, 431] on strong "Kecskésné [PERSON_NAME]" at bounding box center [295, 428] width 66 height 6
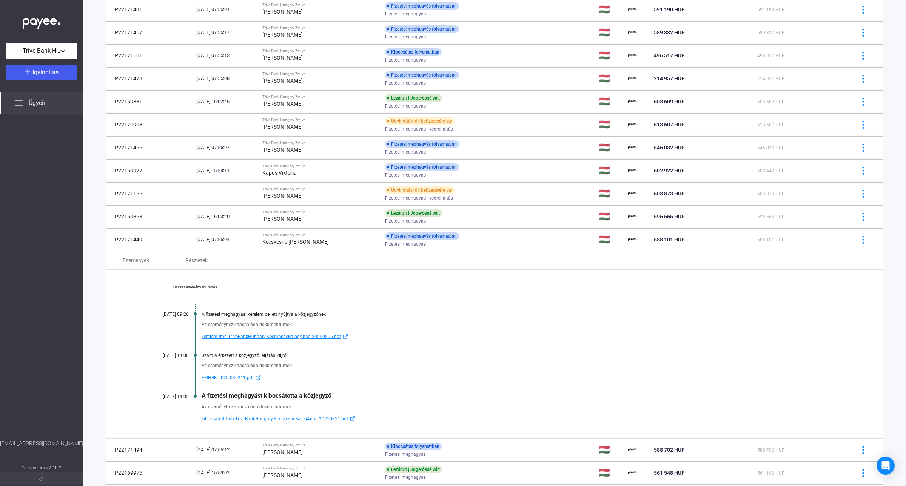
scroll to position [420, 0]
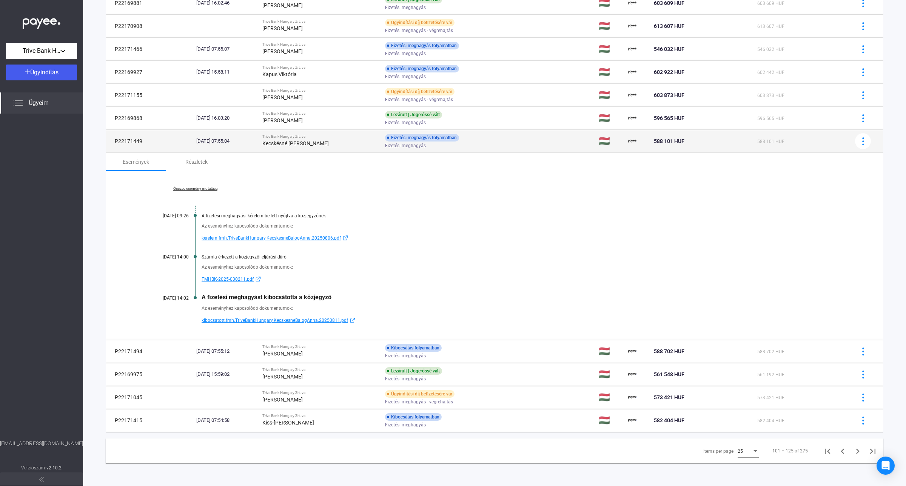
click at [409, 148] on span "Fizetési meghagyás" at bounding box center [405, 145] width 41 height 9
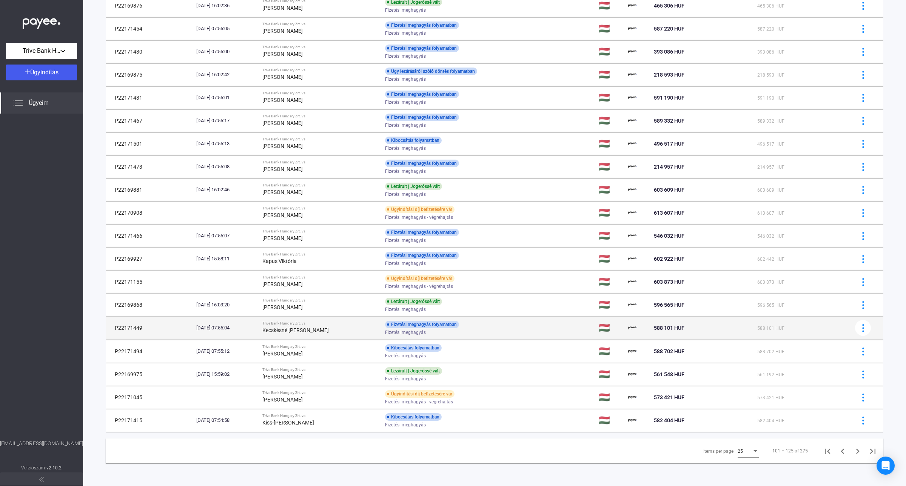
scroll to position [233, 0]
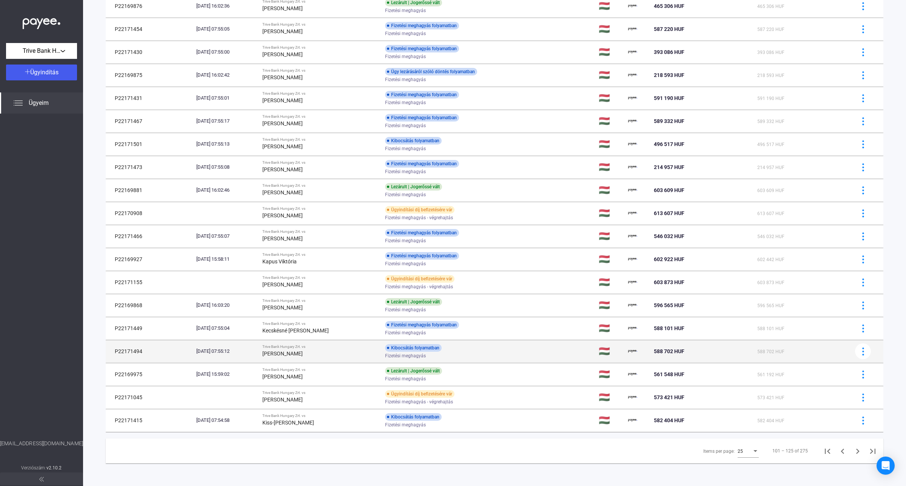
click at [341, 353] on div "[PERSON_NAME]" at bounding box center [320, 353] width 117 height 9
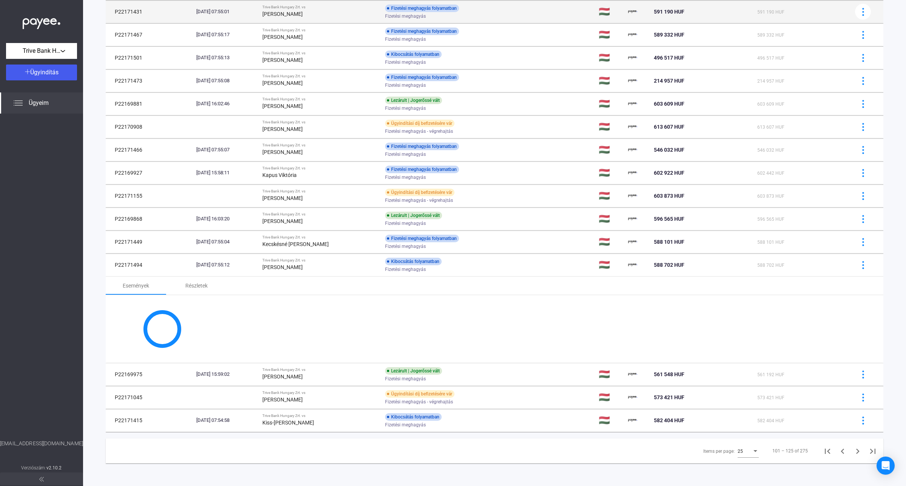
scroll to position [396, 0]
